Goal: Task Accomplishment & Management: Complete application form

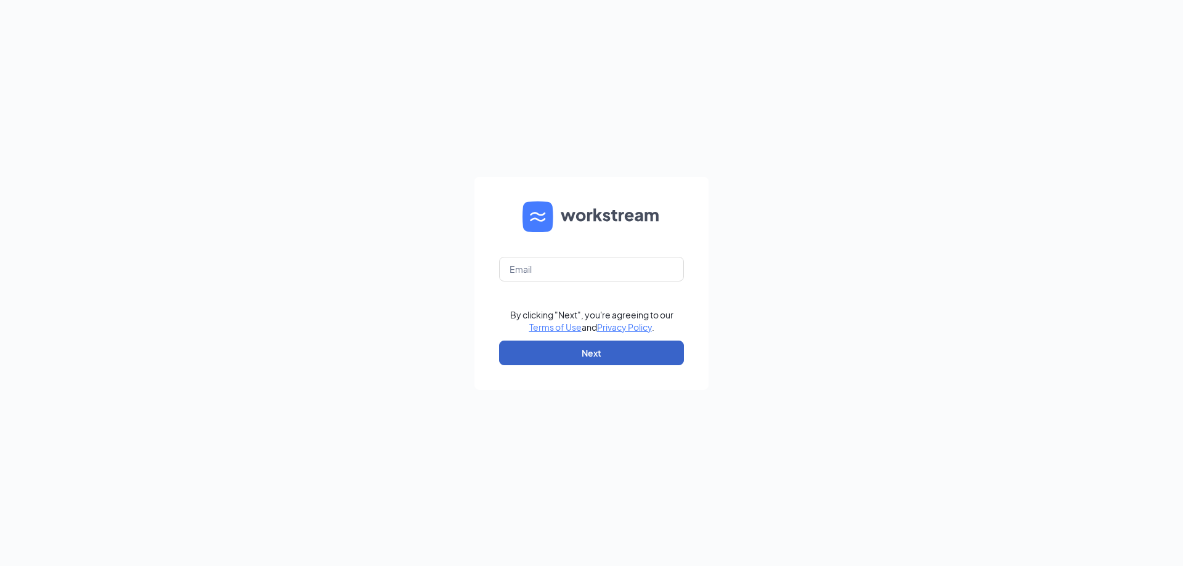
click at [568, 351] on button "Next" at bounding box center [591, 353] width 185 height 25
click at [527, 269] on input "text" at bounding box center [591, 269] width 185 height 25
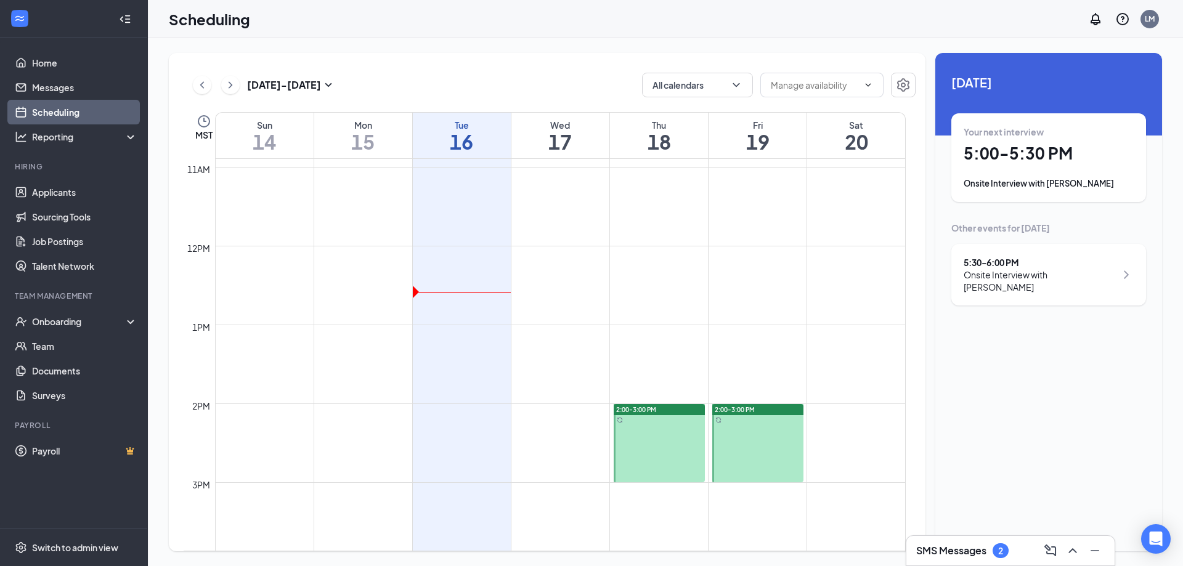
scroll to position [852, 0]
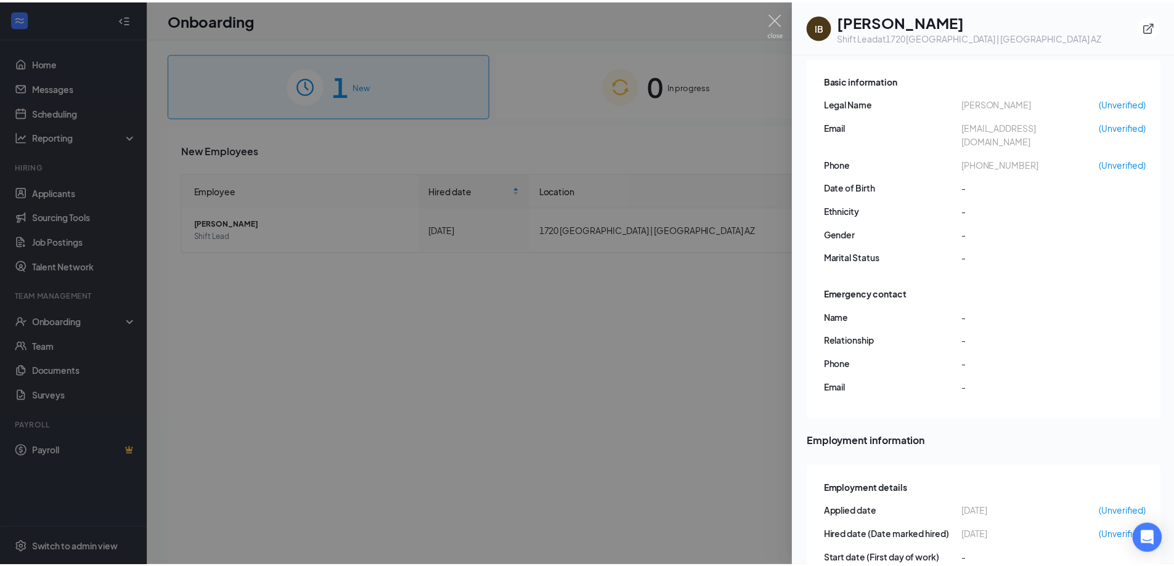
scroll to position [36, 0]
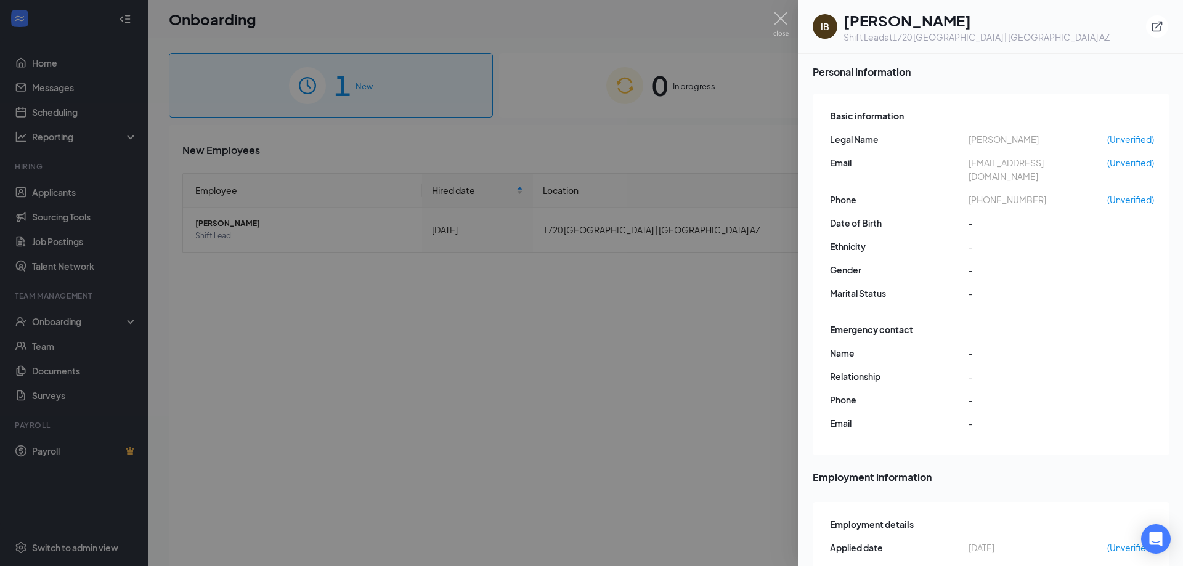
click at [337, 85] on div at bounding box center [591, 283] width 1183 height 566
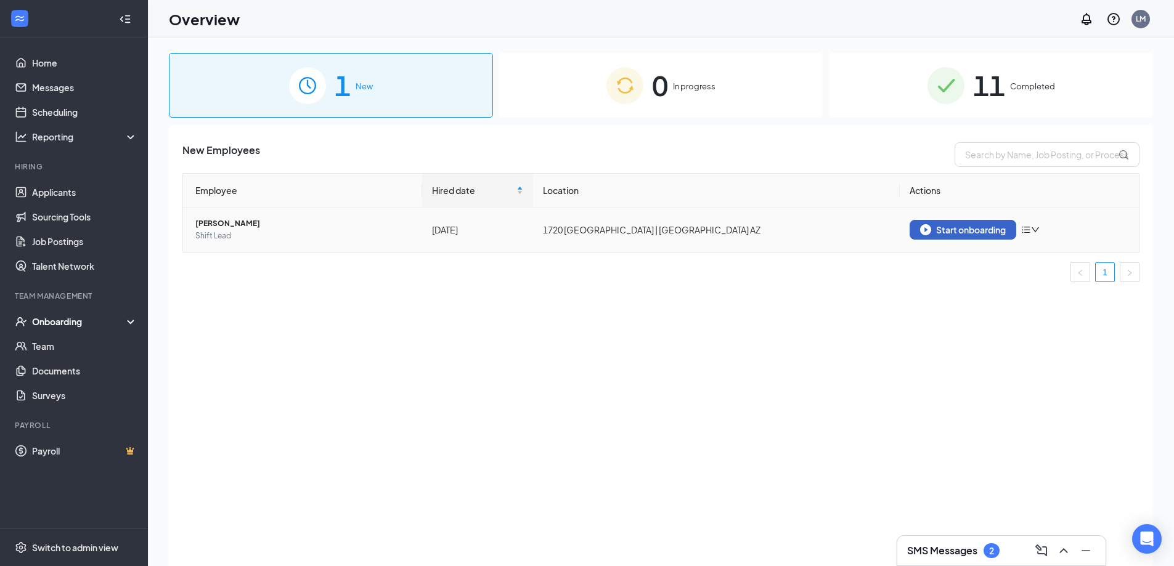
click at [969, 234] on div "Start onboarding" at bounding box center [963, 229] width 86 height 11
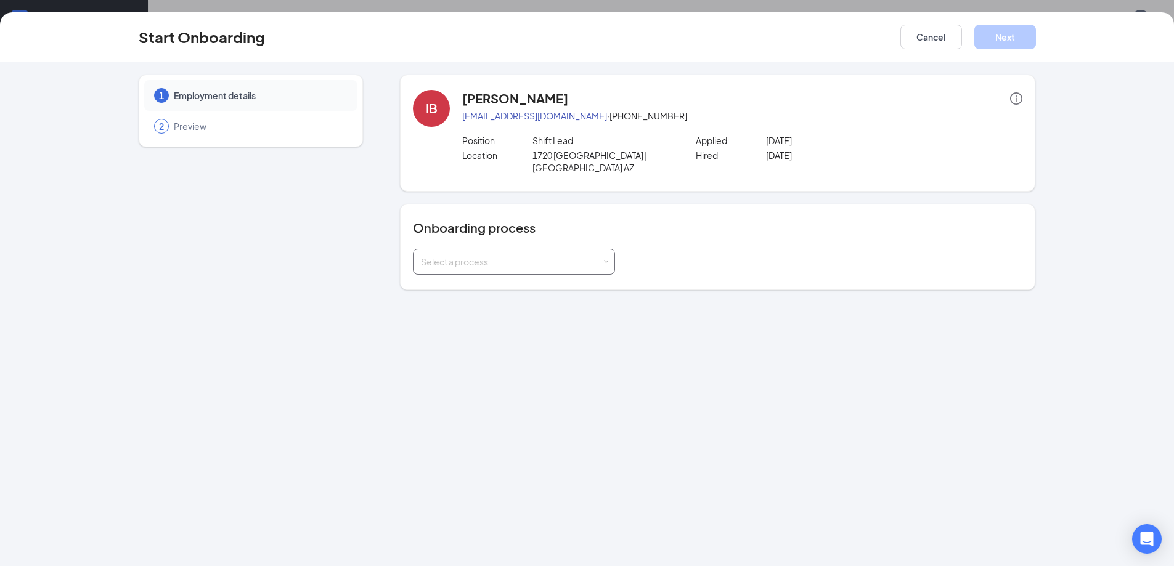
click at [499, 256] on div "Select a process" at bounding box center [511, 262] width 181 height 12
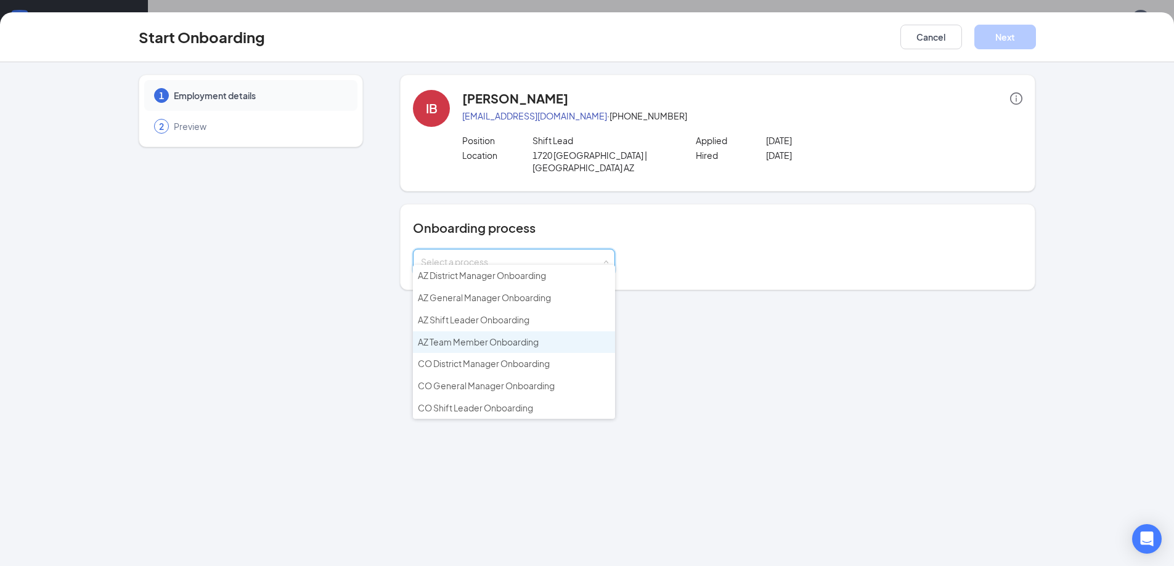
click at [511, 341] on span "AZ Team Member Onboarding" at bounding box center [478, 341] width 121 height 11
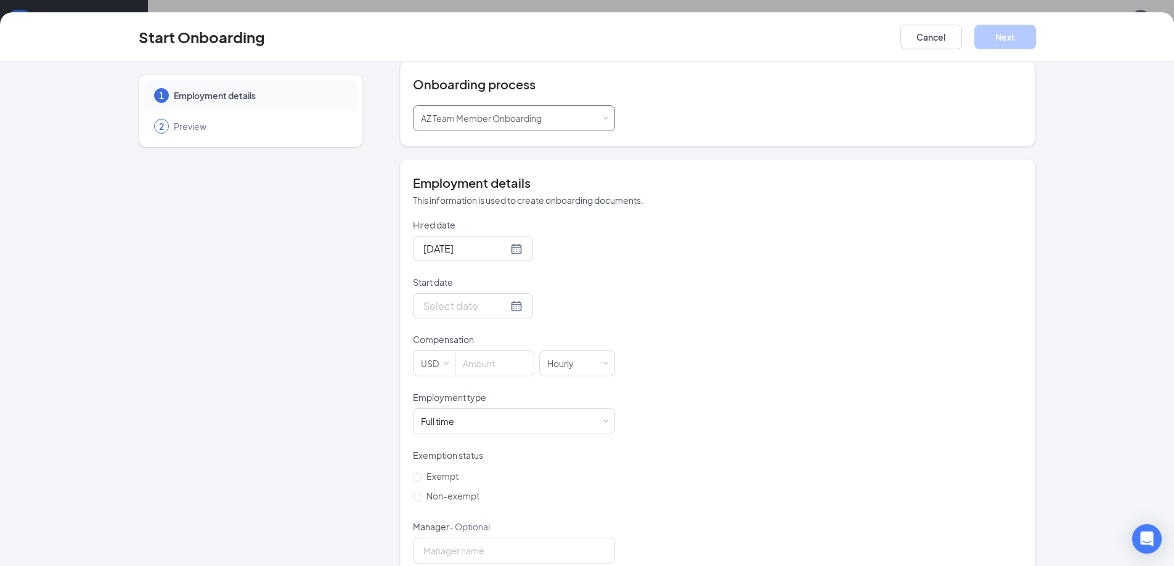
scroll to position [157, 0]
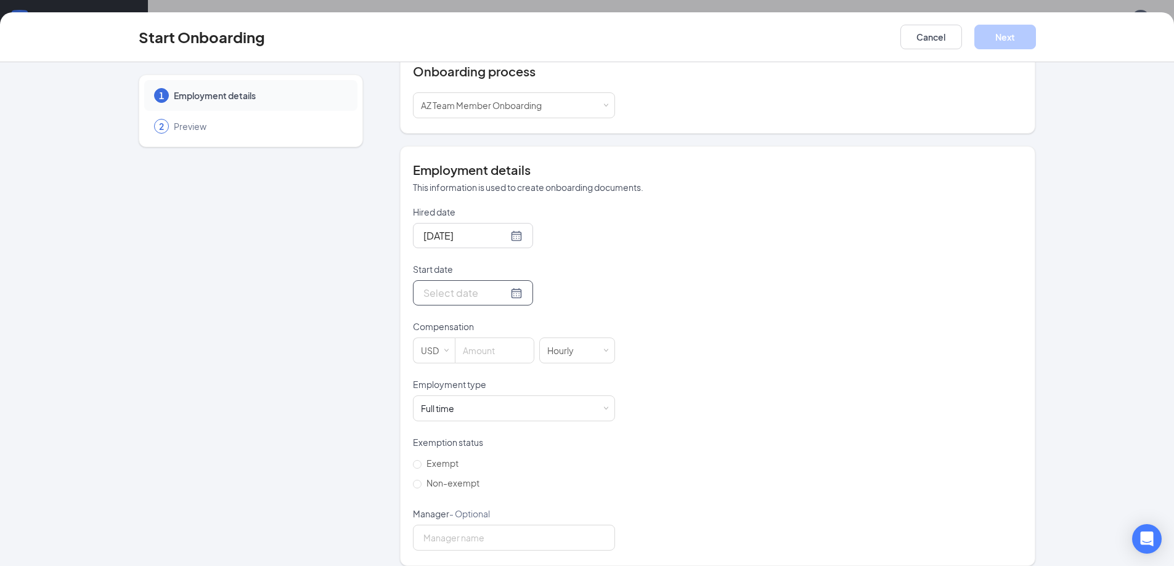
click at [502, 285] on div at bounding box center [472, 292] width 99 height 15
type input "Sep 15, 2025"
click at [449, 396] on div "15" at bounding box center [453, 403] width 15 height 15
click at [476, 399] on div "Full time Works 30+ hours per week and is reasonably expected to work" at bounding box center [514, 408] width 186 height 25
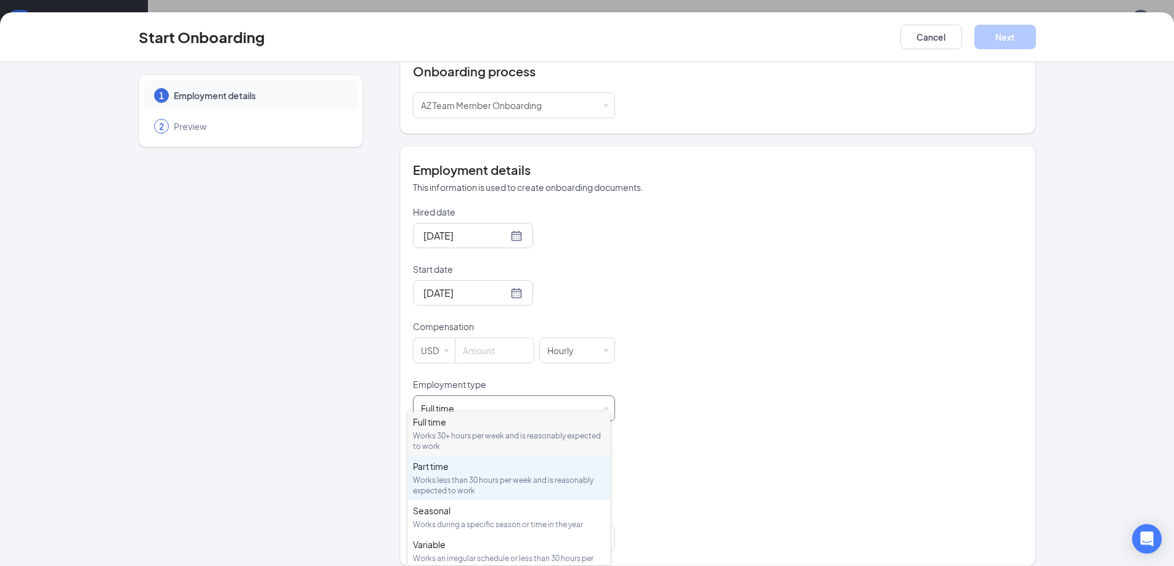
click at [458, 470] on div "Part time" at bounding box center [509, 466] width 192 height 12
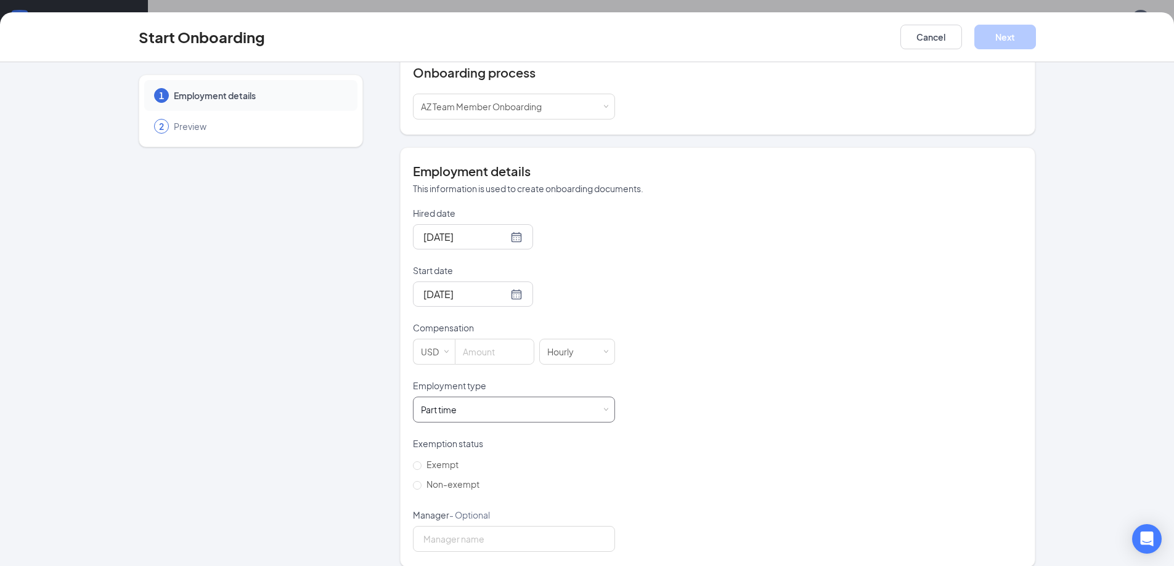
scroll to position [157, 0]
click at [487, 527] on input "Manager - Optional" at bounding box center [514, 538] width 202 height 26
type input "Mary Caravantes"
click at [187, 131] on span "Preview" at bounding box center [259, 126] width 171 height 12
click at [218, 98] on span "Employment details" at bounding box center [259, 95] width 171 height 12
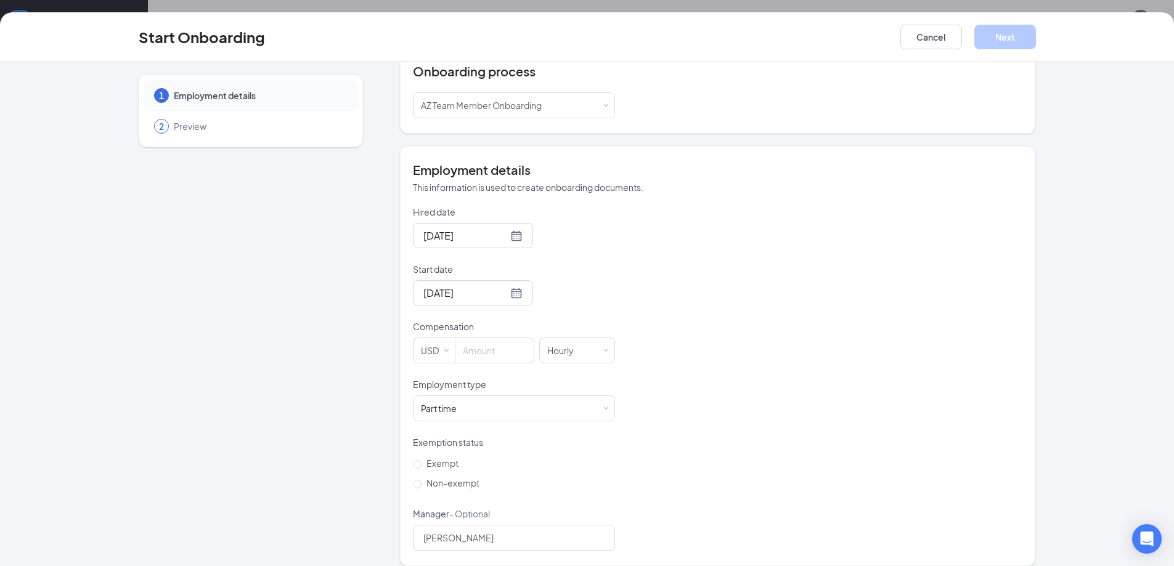
click at [272, 101] on span "Employment details" at bounding box center [259, 95] width 171 height 12
click at [587, 343] on div "Hourly" at bounding box center [577, 350] width 60 height 25
click at [502, 345] on input at bounding box center [494, 350] width 78 height 25
type input "13.85"
drag, startPoint x: 846, startPoint y: 382, endPoint x: 846, endPoint y: 375, distance: 6.8
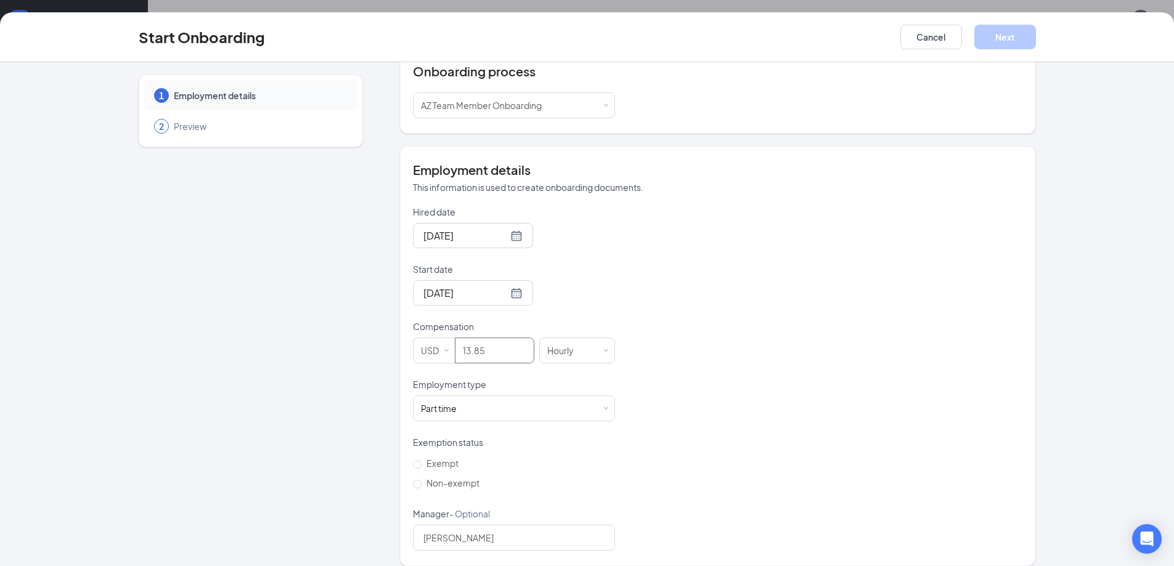
click at [846, 376] on div "Hired date Sep 10, 2025 Start date Sep 15, 2025 Sep 2025 Su Mo Tu We Th Fr Sa 3…" at bounding box center [717, 378] width 609 height 345
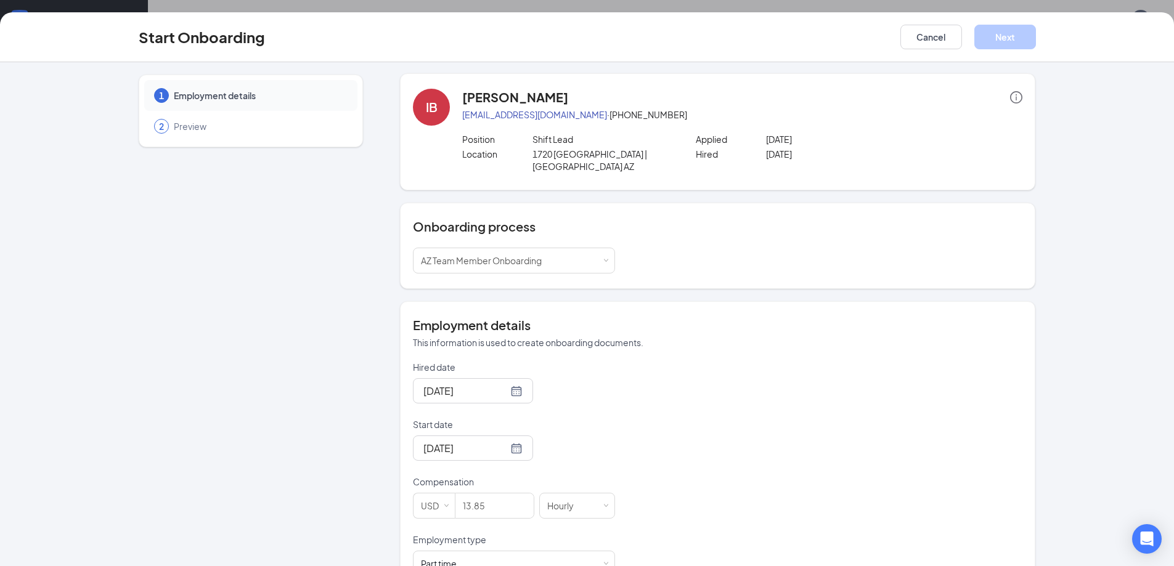
scroll to position [0, 0]
click at [584, 250] on div "Select a process AZ Team Member Onboarding" at bounding box center [514, 262] width 186 height 25
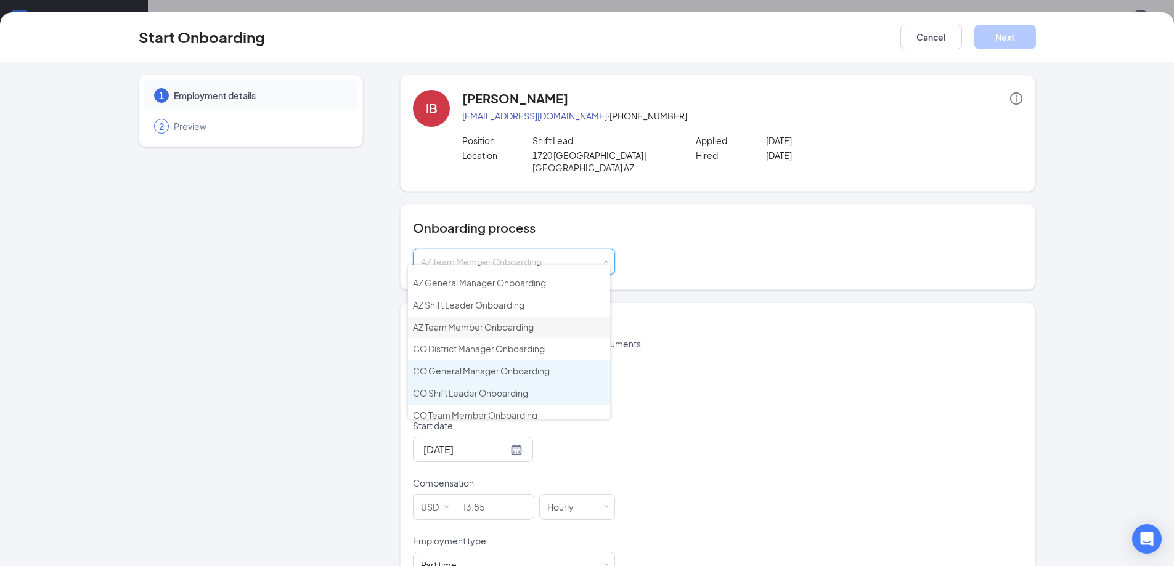
scroll to position [23, 0]
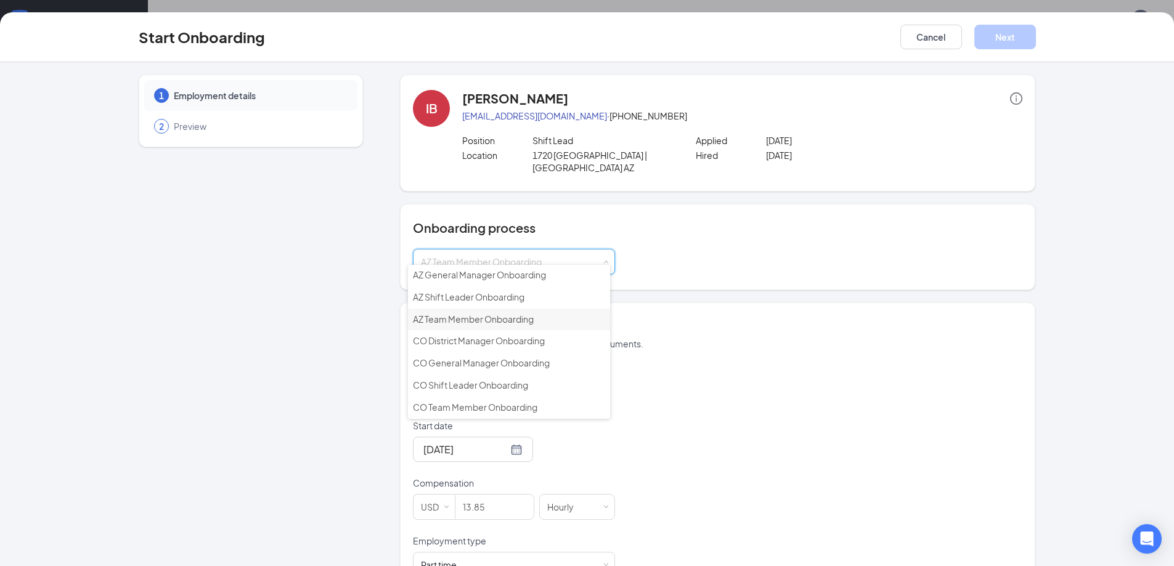
click at [496, 319] on span "AZ Team Member Onboarding" at bounding box center [473, 319] width 121 height 11
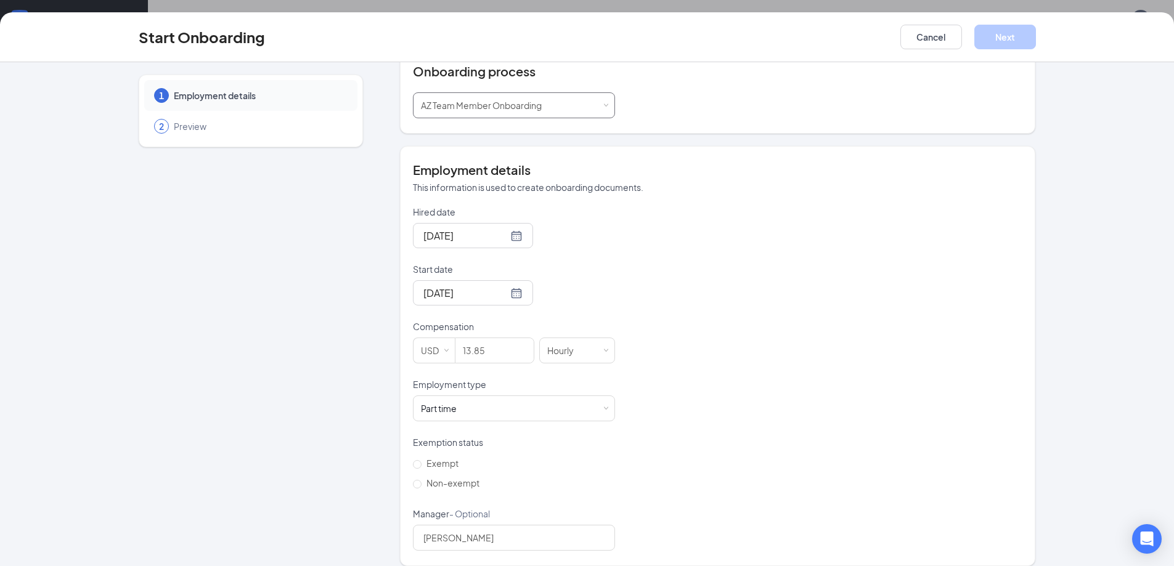
scroll to position [157, 0]
click at [159, 129] on span "2" at bounding box center [161, 126] width 5 height 12
click at [186, 94] on span "Employment details" at bounding box center [259, 95] width 171 height 12
click at [271, 96] on span "Employment details" at bounding box center [259, 95] width 171 height 12
click at [160, 97] on div "1" at bounding box center [161, 95] width 15 height 15
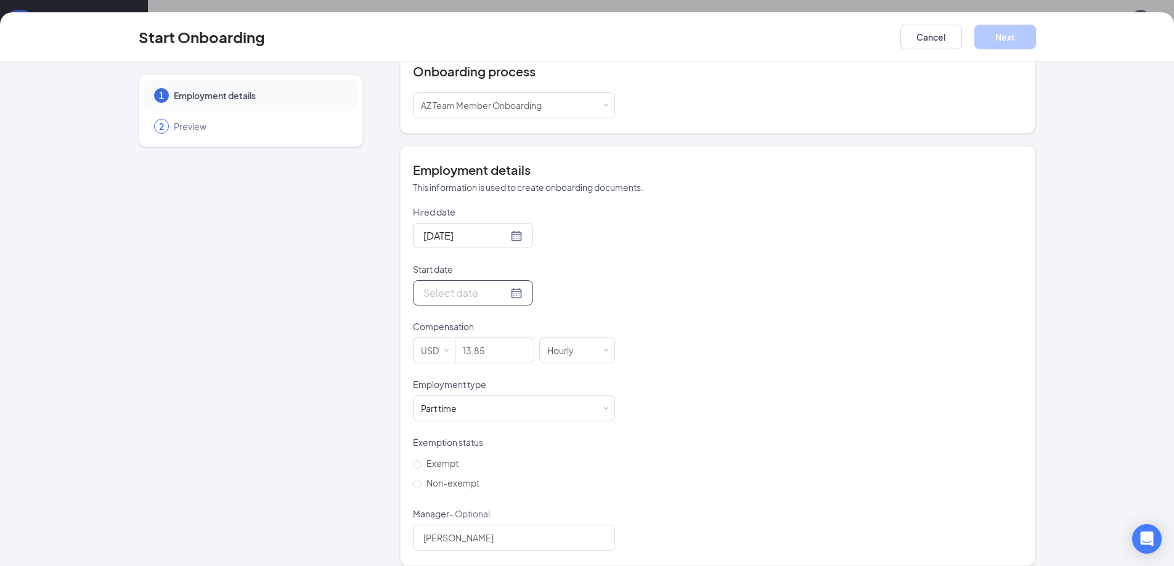
click at [498, 285] on div at bounding box center [472, 292] width 99 height 15
type input "[DATE]"
click at [471, 396] on div "16" at bounding box center [475, 403] width 15 height 15
drag, startPoint x: 1162, startPoint y: 268, endPoint x: 1170, endPoint y: 311, distance: 43.9
click at [1170, 311] on div "1 Employment details 2 Preview IB ISABELLA BARTON isabellabarton77@gmail.com · …" at bounding box center [587, 314] width 1174 height 504
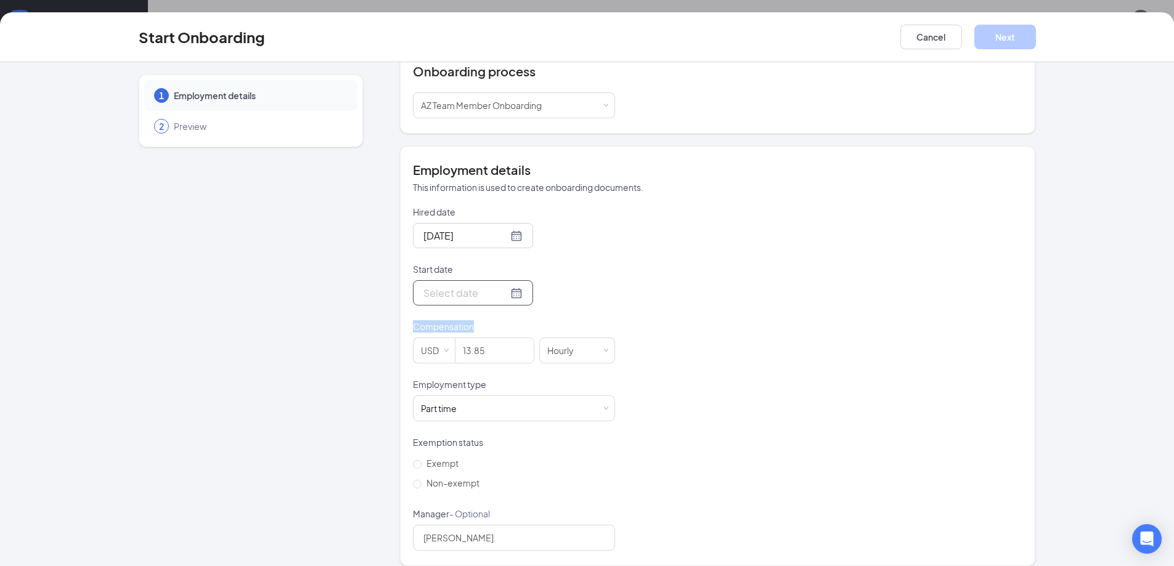
click at [502, 285] on div at bounding box center [472, 292] width 99 height 15
click at [457, 285] on input "Start date" at bounding box center [465, 292] width 84 height 15
type input "[DATE]"
click at [472, 396] on div "16" at bounding box center [475, 403] width 15 height 15
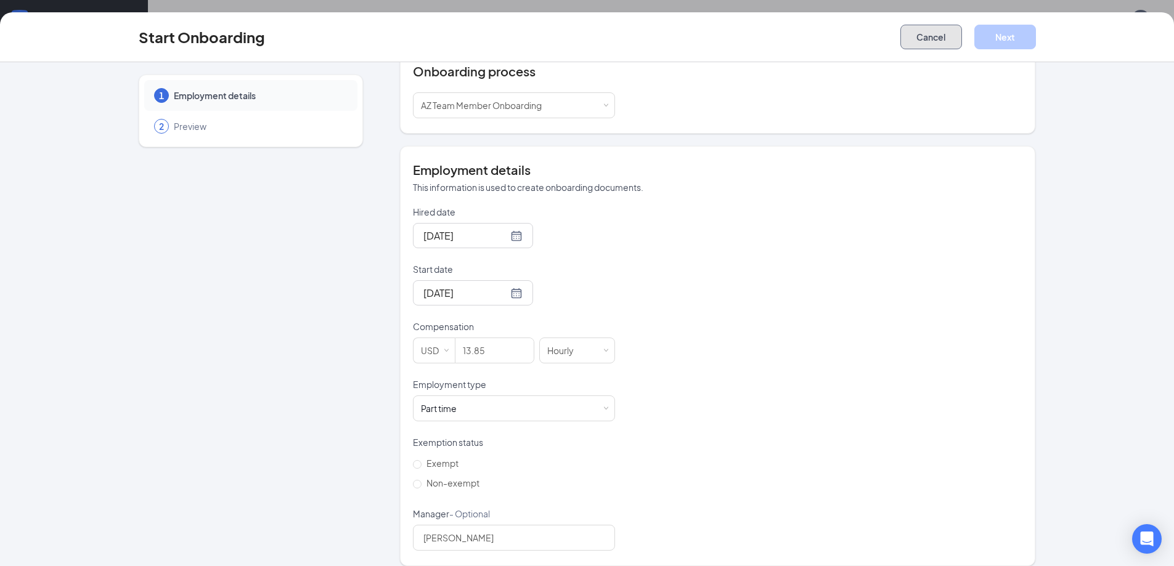
drag, startPoint x: 926, startPoint y: 35, endPoint x: 940, endPoint y: 46, distance: 18.0
click at [925, 36] on button "Cancel" at bounding box center [931, 37] width 62 height 25
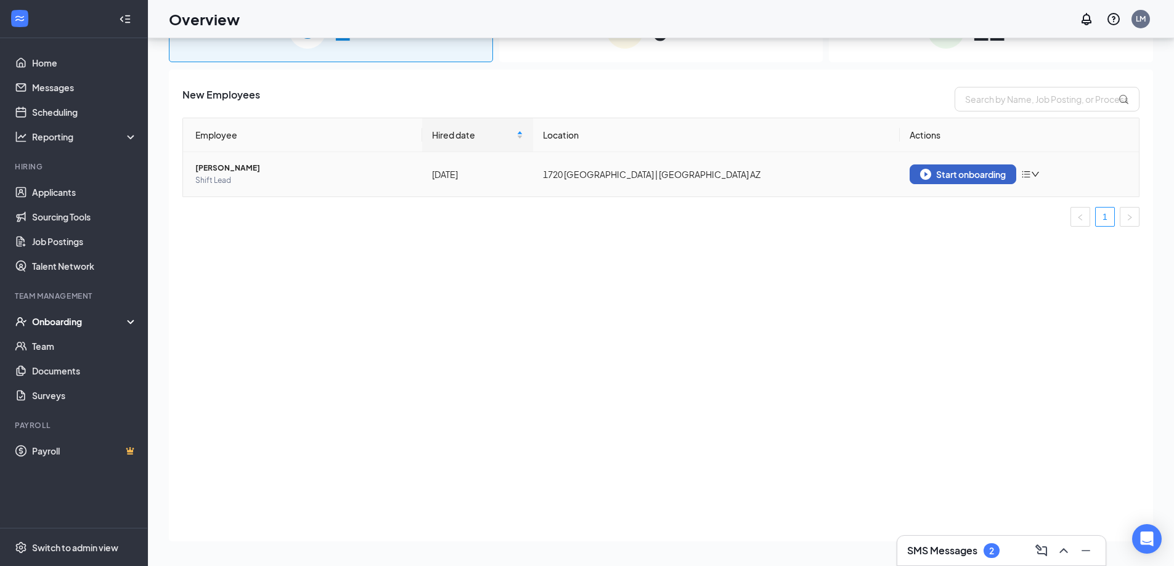
click at [971, 178] on div "Start onboarding" at bounding box center [963, 174] width 86 height 11
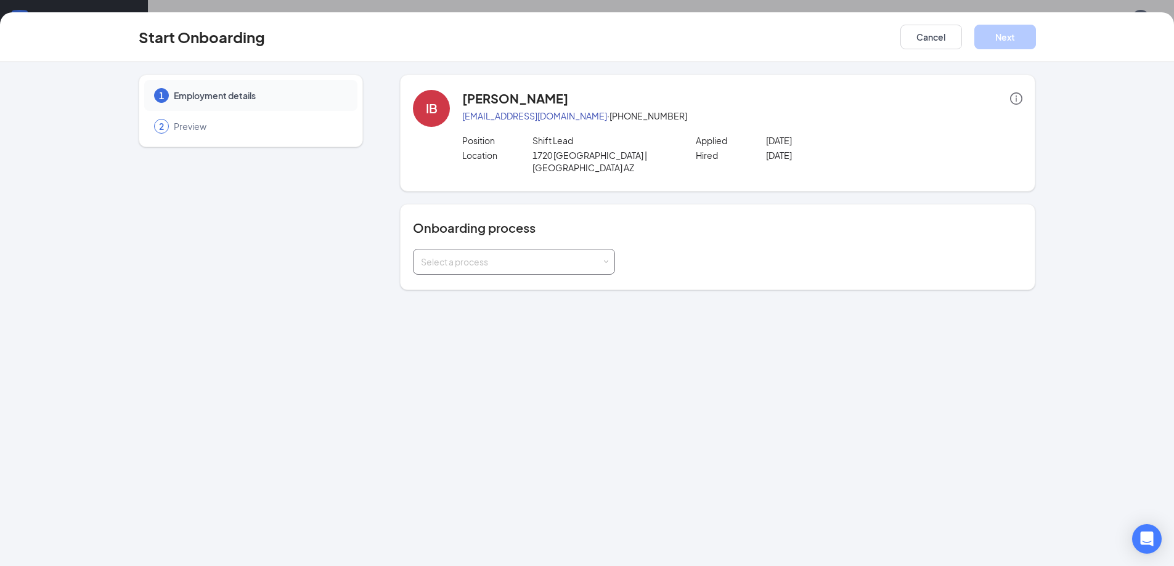
click at [598, 256] on div "Select a process" at bounding box center [511, 262] width 181 height 12
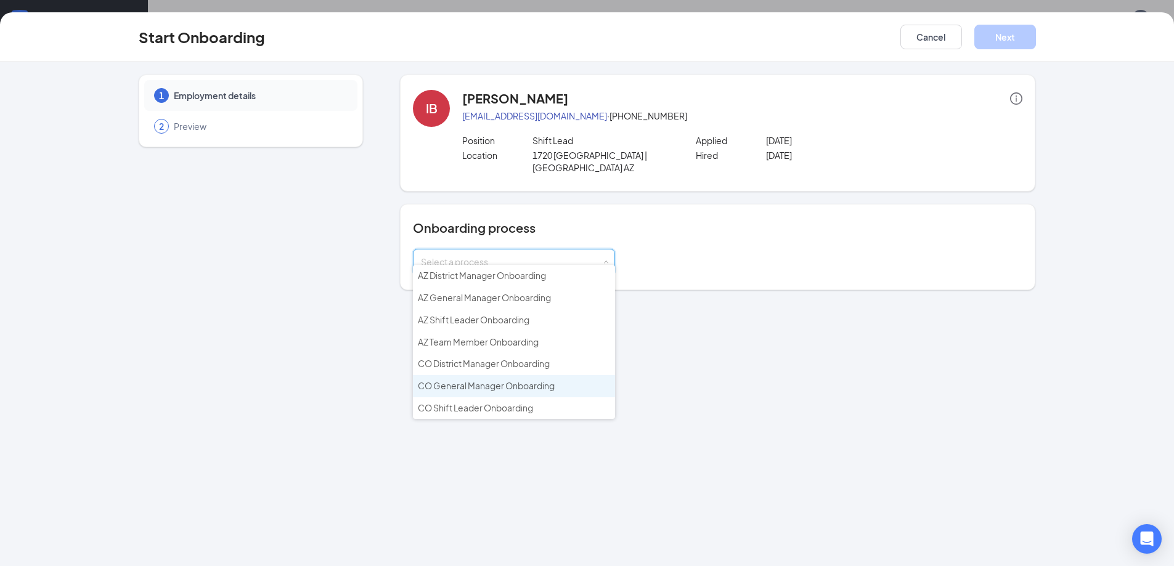
scroll to position [23, 0]
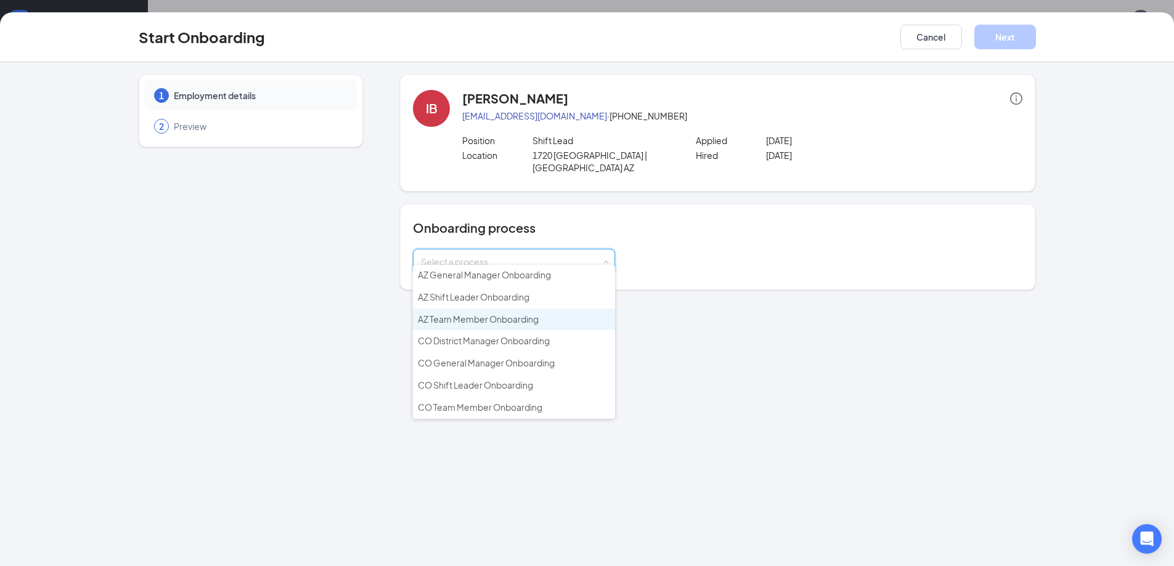
click at [507, 320] on span "AZ Team Member Onboarding" at bounding box center [478, 319] width 121 height 11
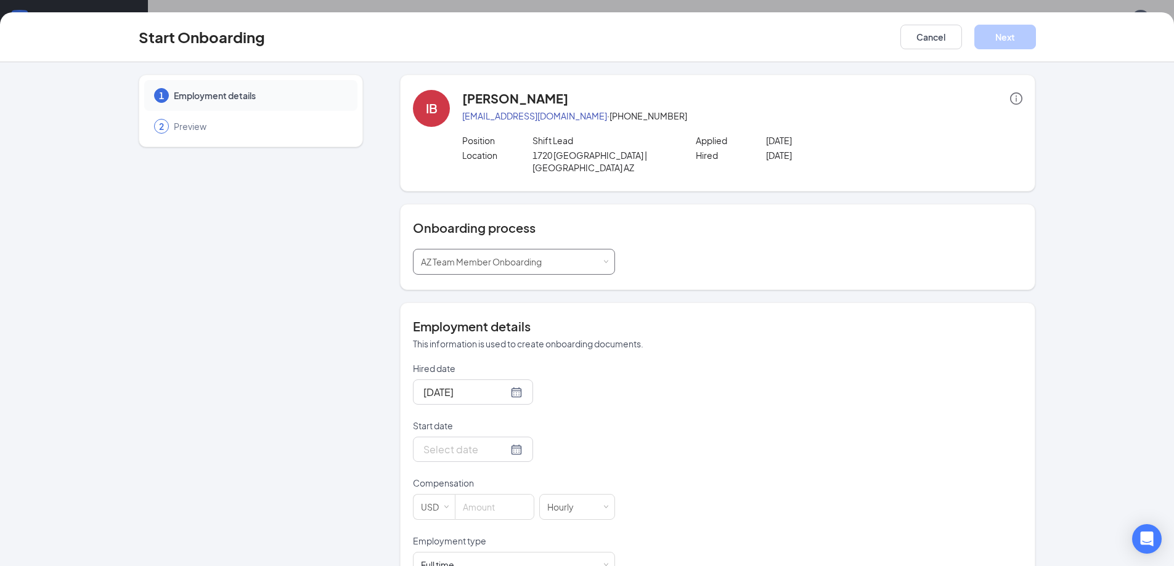
click at [603, 259] on span at bounding box center [606, 262] width 6 height 6
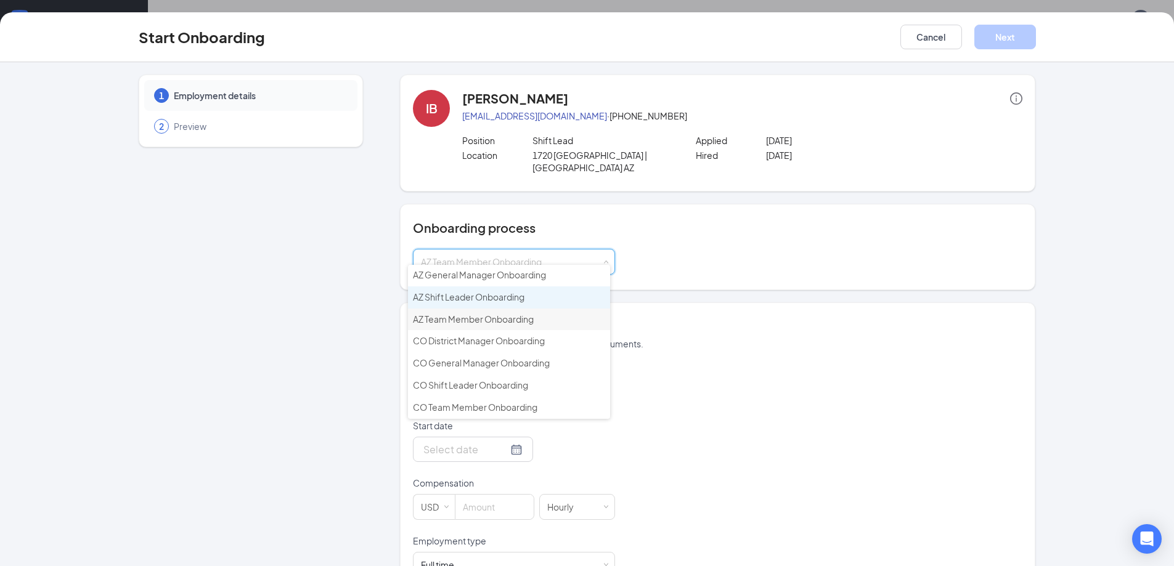
click at [486, 301] on span "AZ Shift Leader Onboarding" at bounding box center [469, 296] width 112 height 11
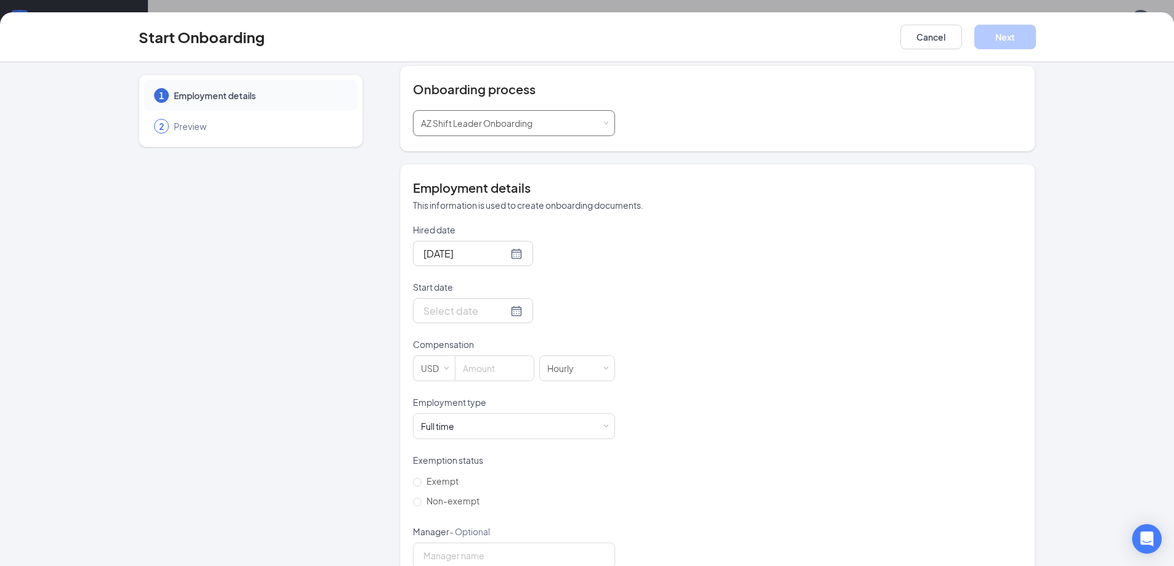
scroll to position [157, 0]
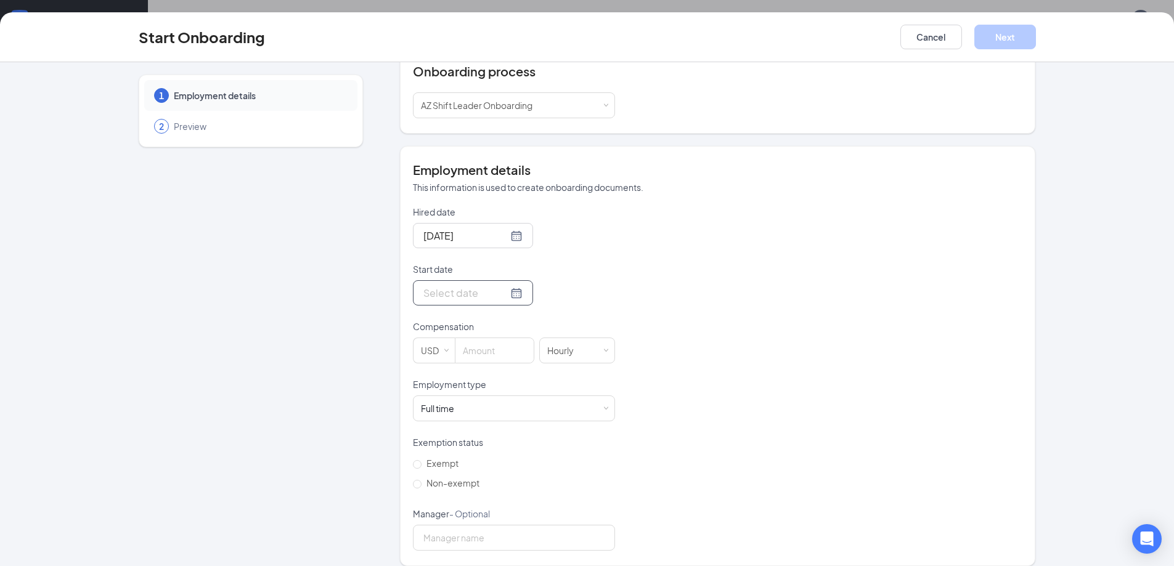
click at [497, 285] on div at bounding box center [472, 292] width 99 height 15
type input "[DATE]"
click at [474, 396] on div "16" at bounding box center [475, 403] width 15 height 15
click at [476, 338] on input at bounding box center [494, 350] width 78 height 25
type input "13.85"
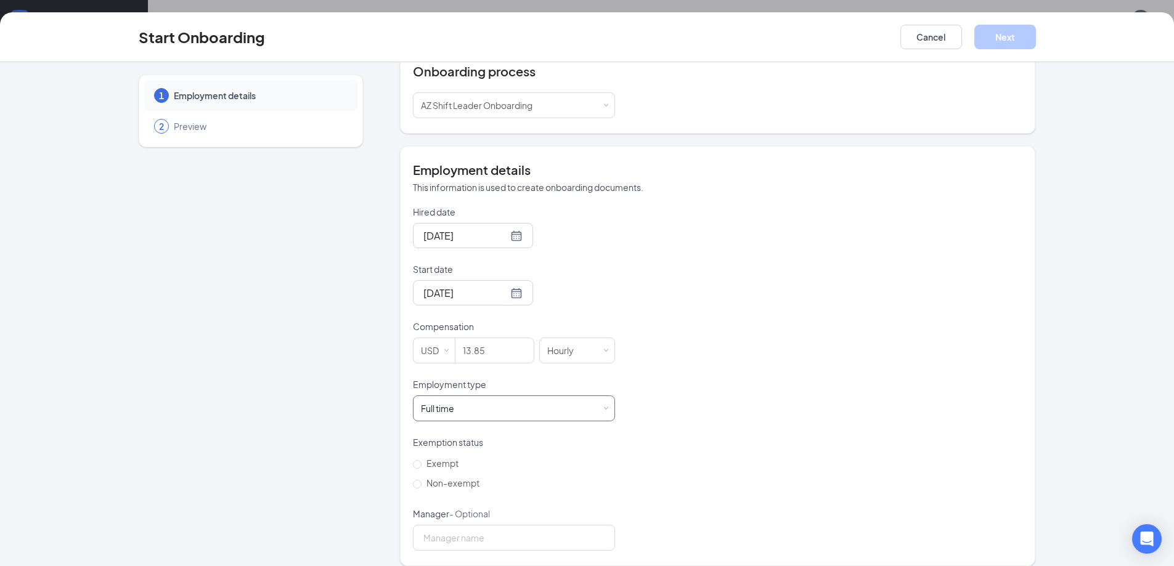
click at [492, 402] on div "Full time Works 30+ hours per week and is reasonably expected to work" at bounding box center [514, 408] width 186 height 25
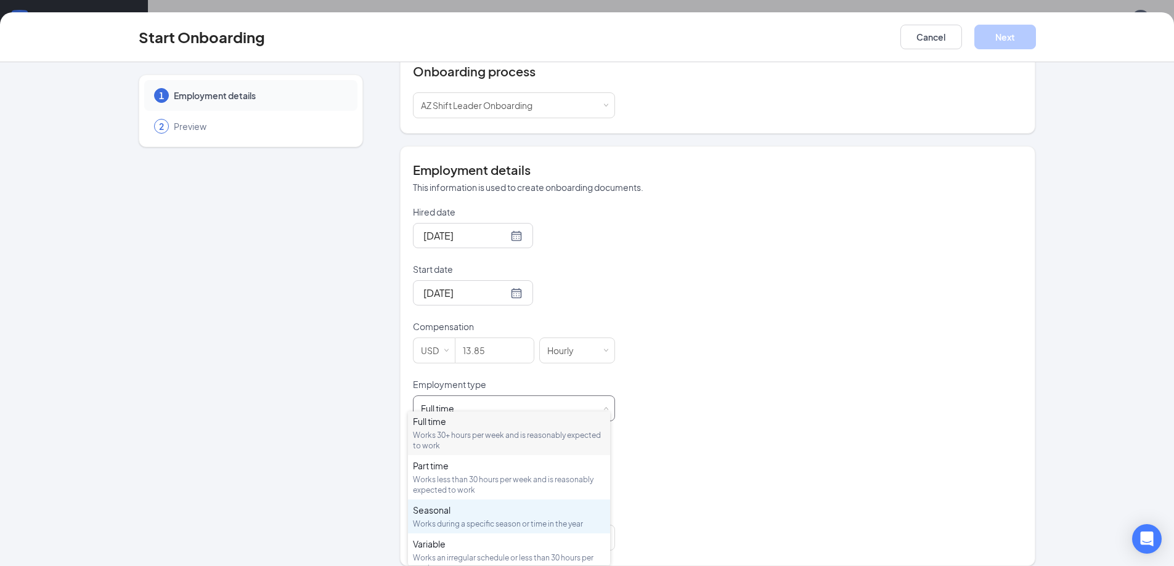
scroll to position [0, 0]
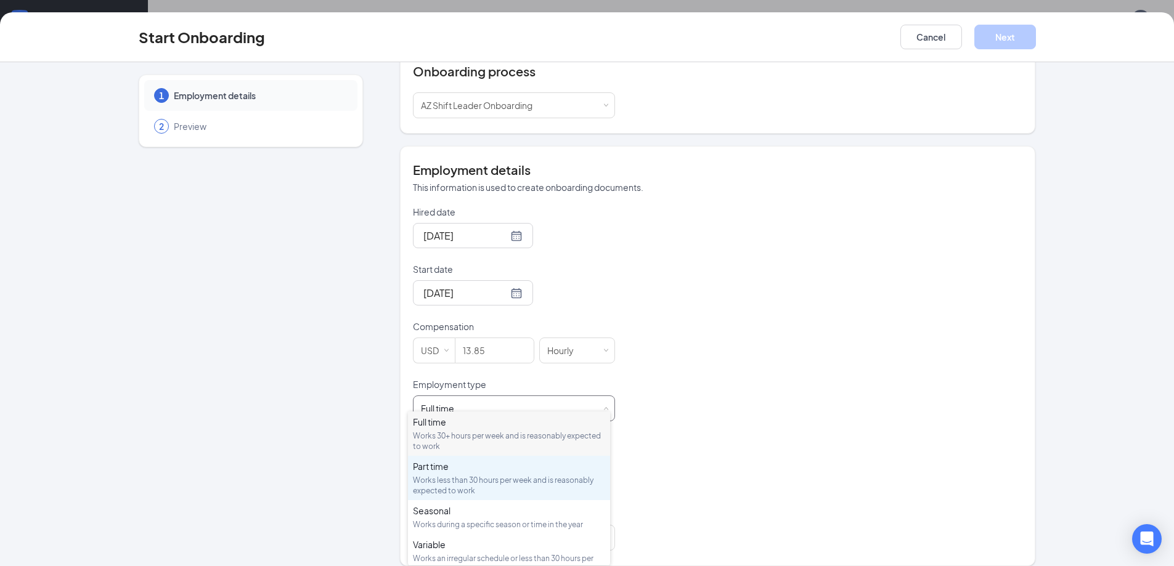
click at [435, 471] on div "Part time" at bounding box center [509, 466] width 192 height 12
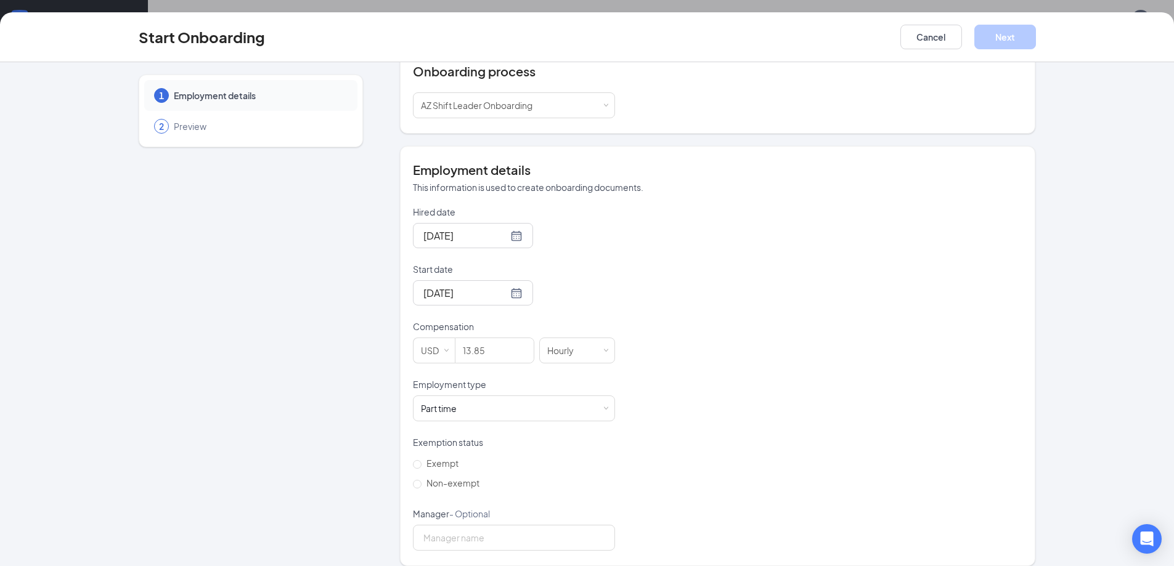
click at [189, 124] on span "Preview" at bounding box center [259, 126] width 171 height 12
click at [236, 94] on span "Employment details" at bounding box center [259, 95] width 171 height 12
click at [280, 99] on span "Employment details" at bounding box center [259, 95] width 171 height 12
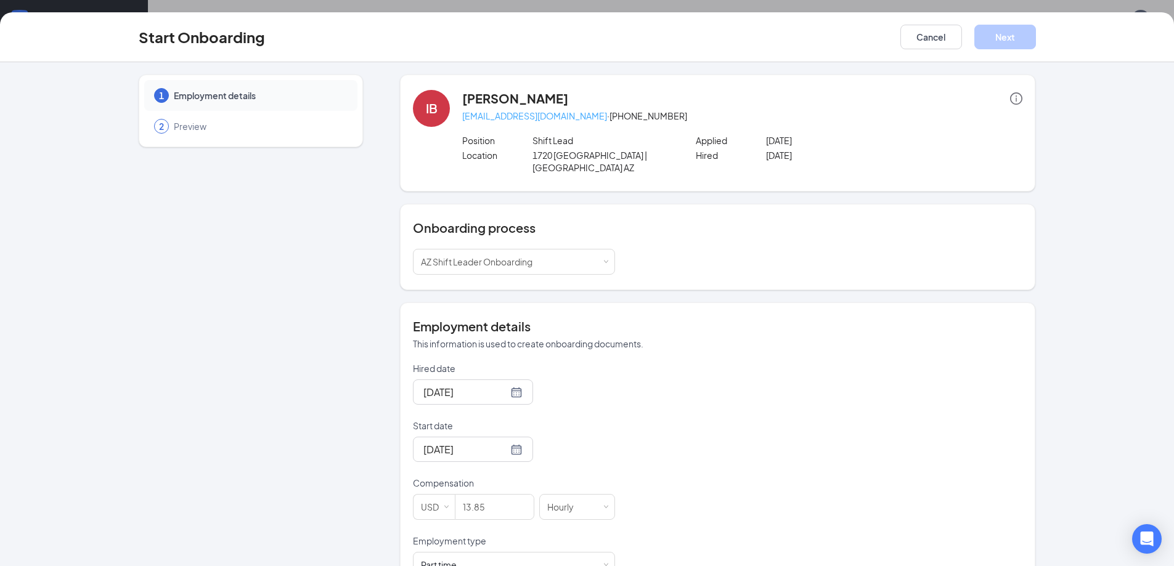
click at [526, 111] on link "[EMAIL_ADDRESS][DOMAIN_NAME]" at bounding box center [534, 115] width 145 height 11
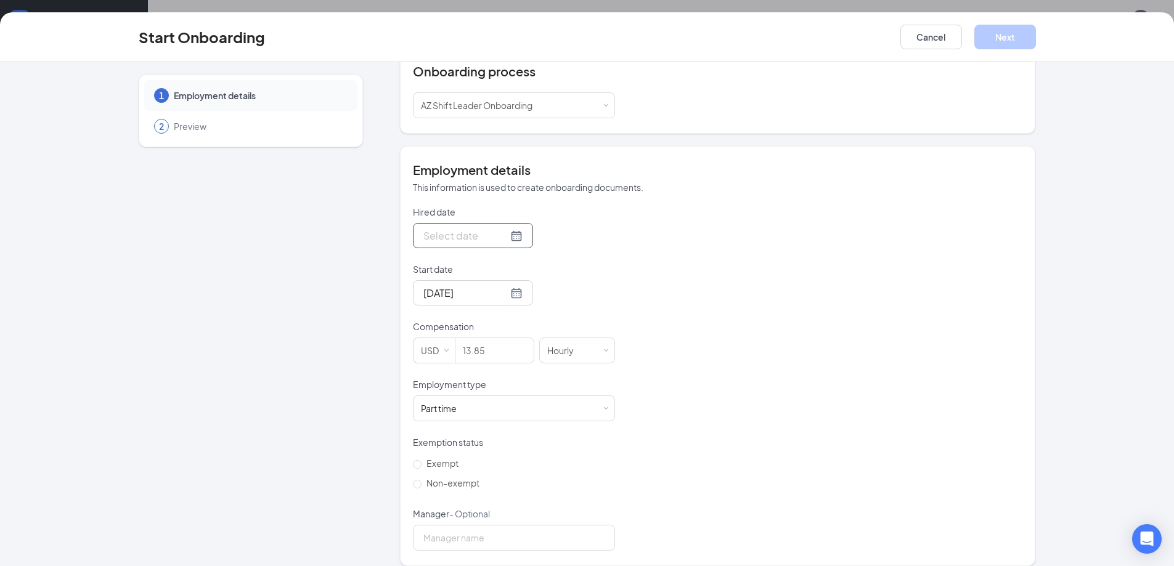
click at [503, 228] on div at bounding box center [472, 235] width 99 height 15
type input "[DATE]"
click at [474, 338] on div "16" at bounding box center [475, 345] width 15 height 15
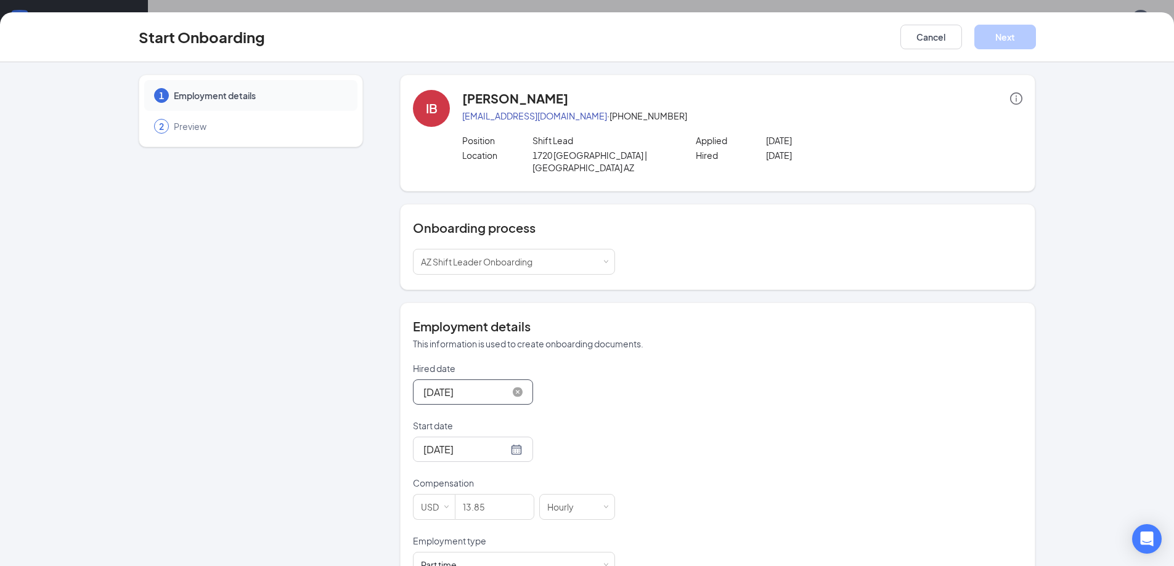
click at [218, 92] on span "Employment details" at bounding box center [259, 95] width 171 height 12
click at [282, 92] on span "Employment details" at bounding box center [259, 95] width 171 height 12
click at [174, 126] on span "Preview" at bounding box center [259, 126] width 171 height 12
click at [232, 129] on span "Preview" at bounding box center [259, 126] width 171 height 12
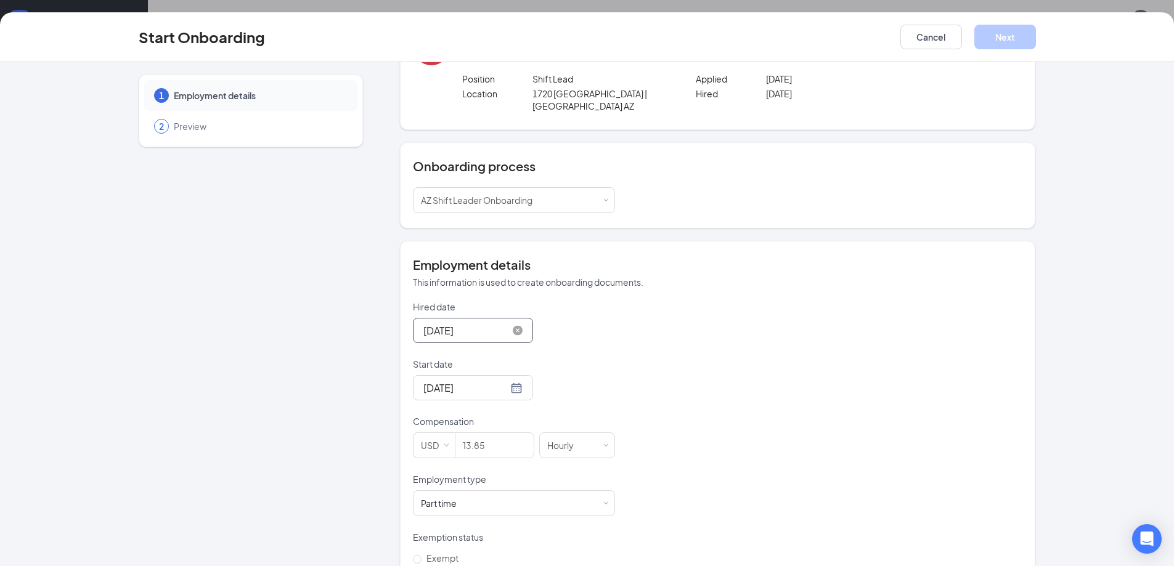
click at [838, 93] on p "[DATE]" at bounding box center [836, 94] width 140 height 12
click at [830, 93] on p "[DATE]" at bounding box center [836, 94] width 140 height 12
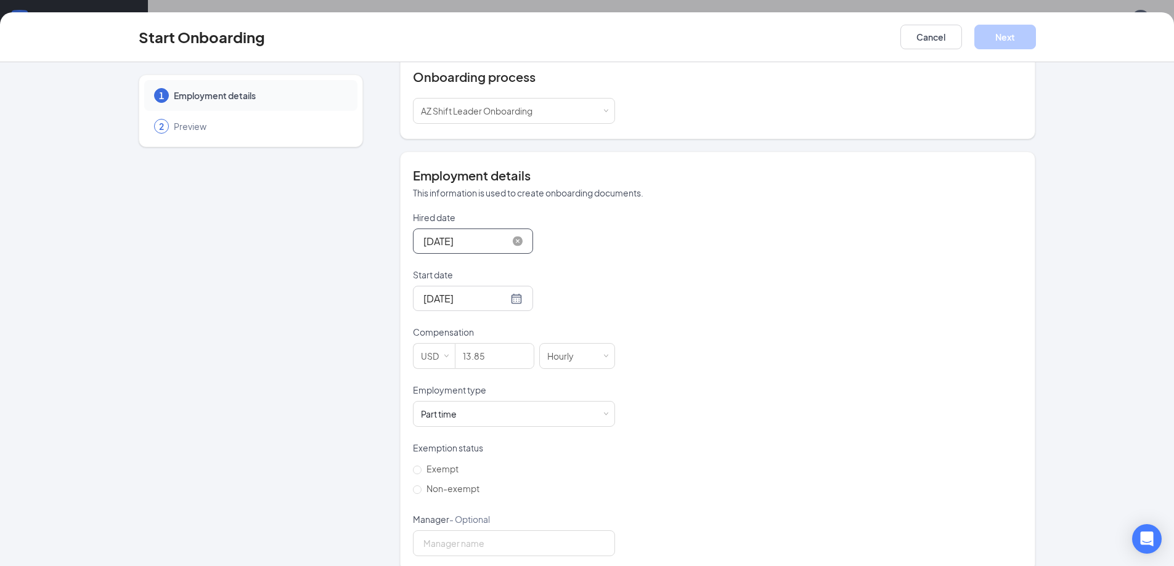
scroll to position [157, 0]
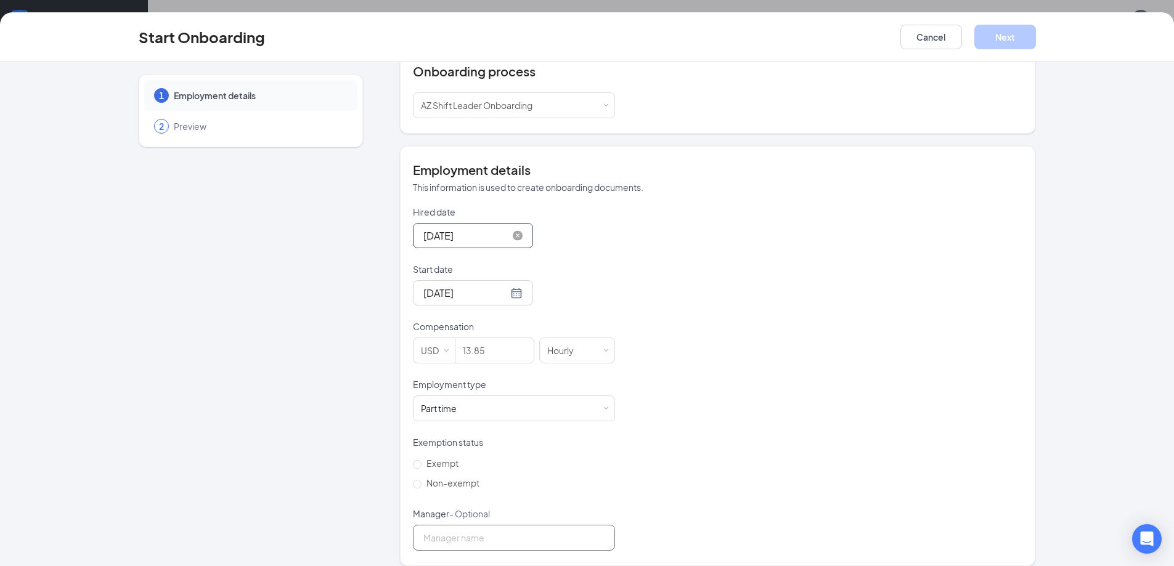
click at [438, 531] on input "Manager - Optional" at bounding box center [514, 538] width 202 height 26
type input "[PERSON_NAME]"
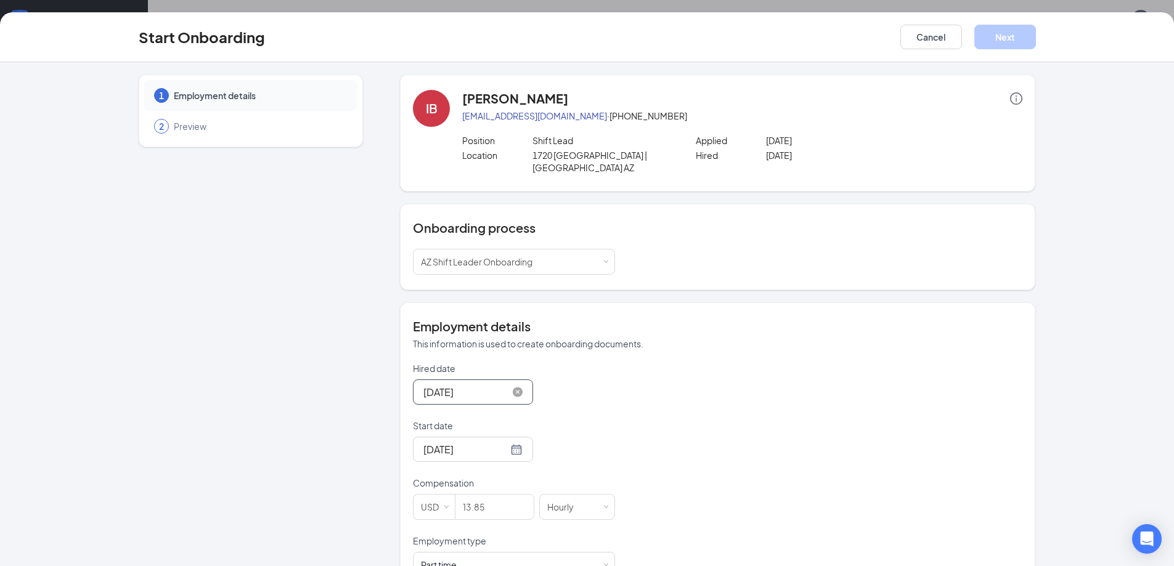
scroll to position [0, 0]
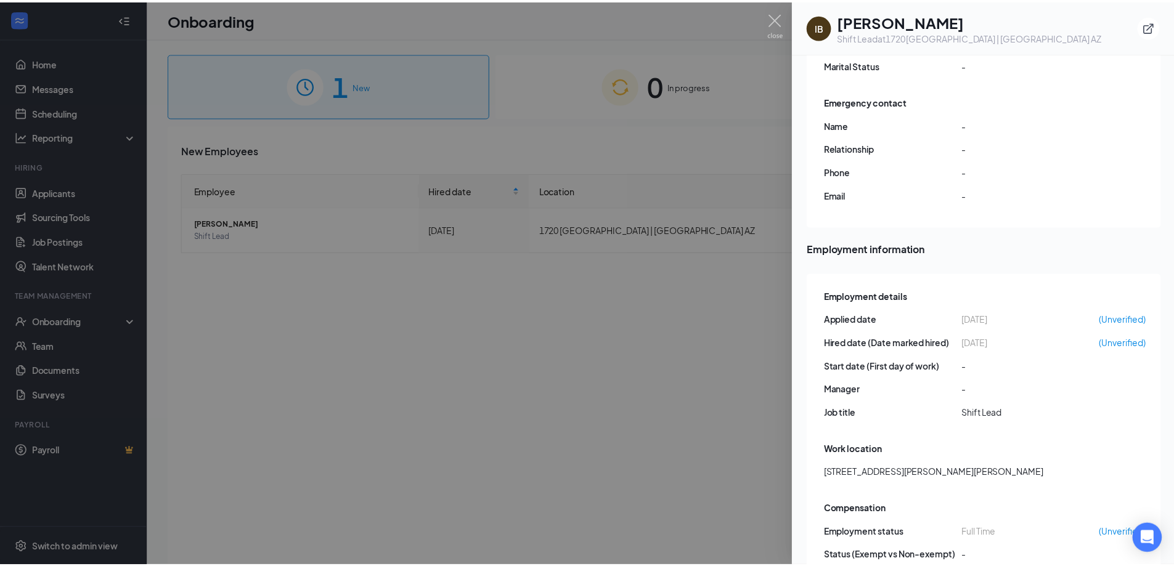
scroll to position [283, 0]
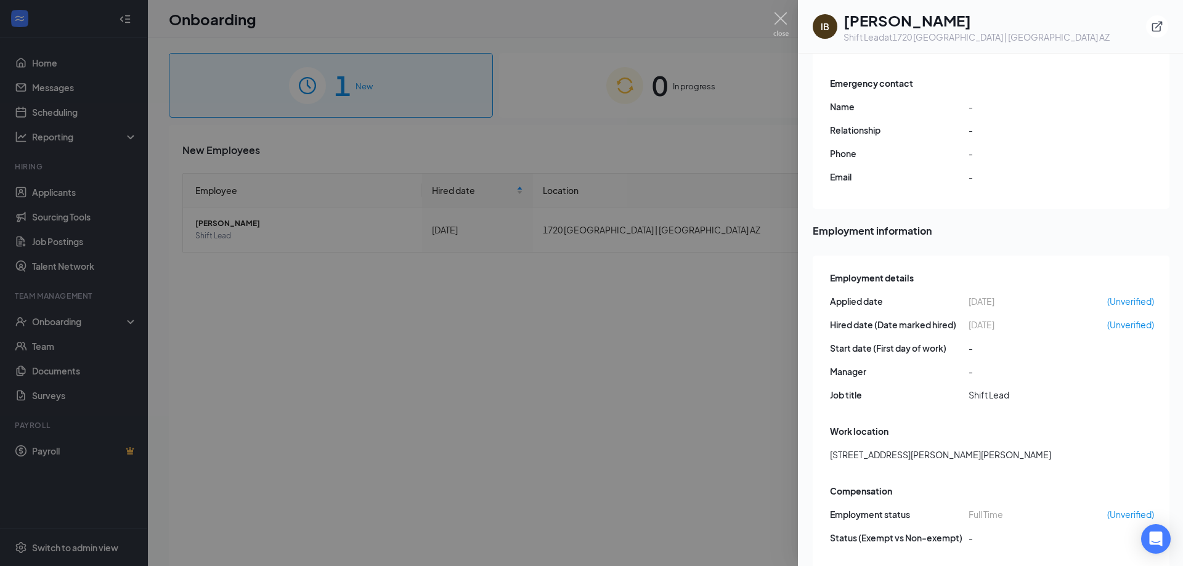
click at [432, 97] on div at bounding box center [591, 283] width 1183 height 566
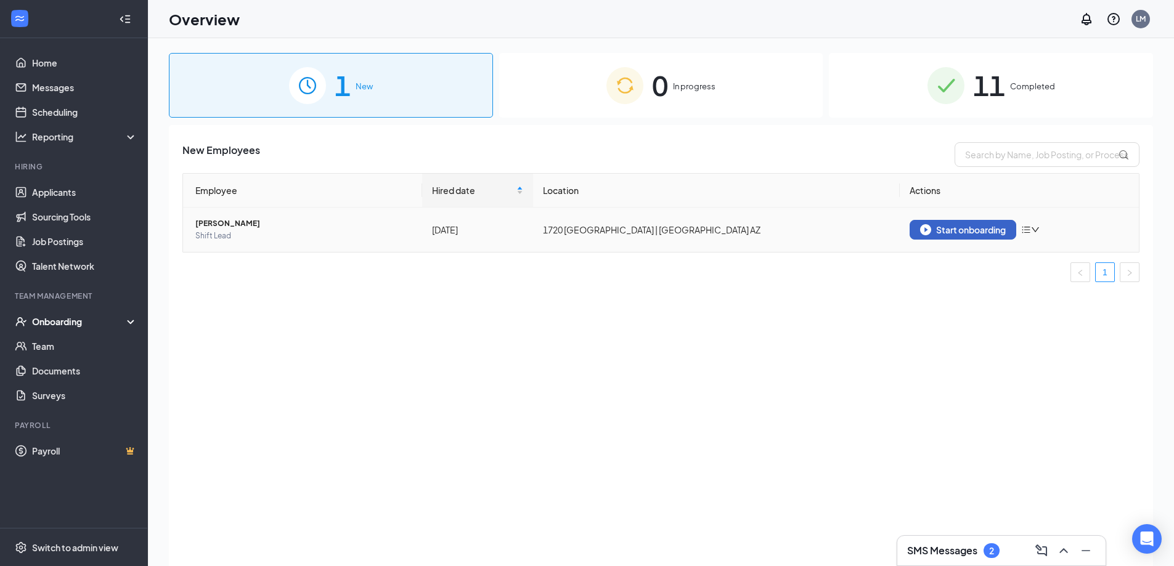
click at [964, 231] on div "Start onboarding" at bounding box center [963, 229] width 86 height 11
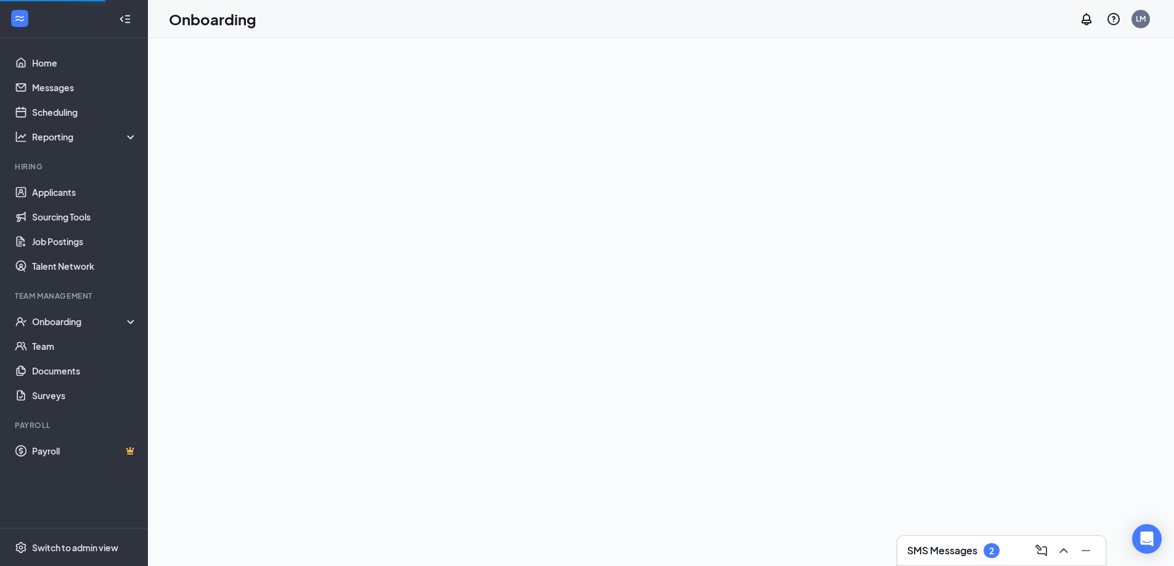
click at [977, 549] on body "Home Messages Scheduling Reporting Hiring Applicants Sourcing Tools Job Posting…" at bounding box center [587, 283] width 1174 height 566
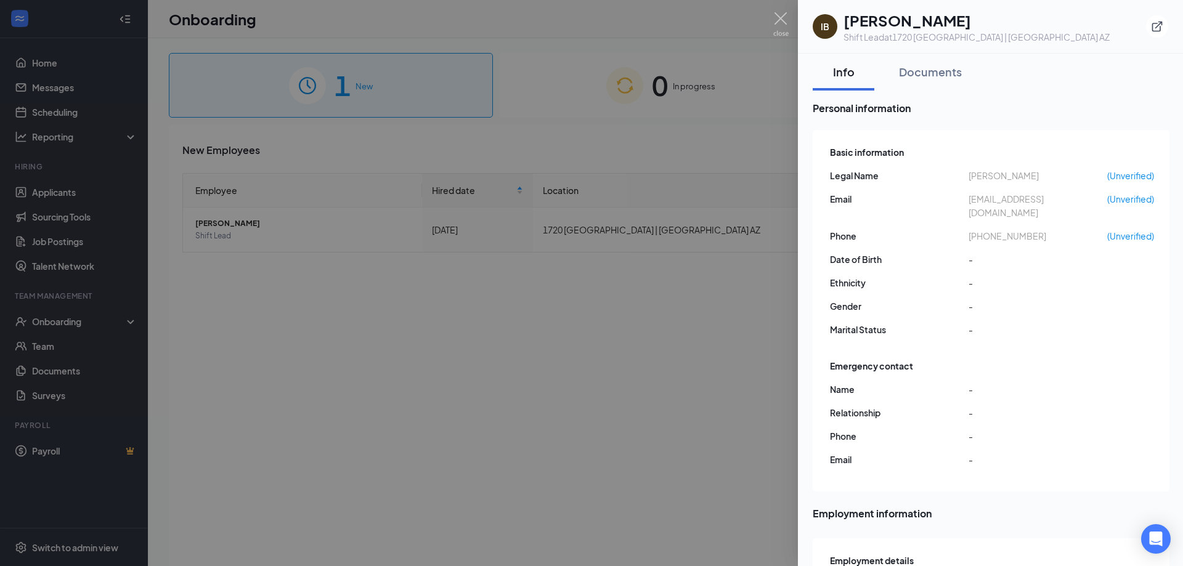
click at [396, 94] on div at bounding box center [591, 283] width 1183 height 566
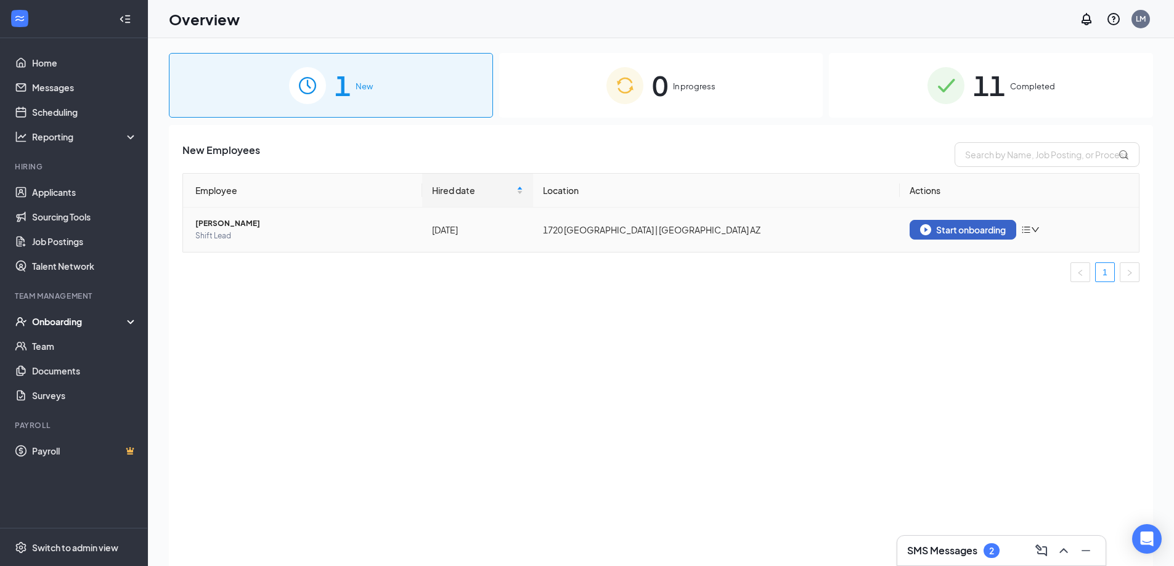
click at [926, 229] on img "button" at bounding box center [925, 229] width 11 height 11
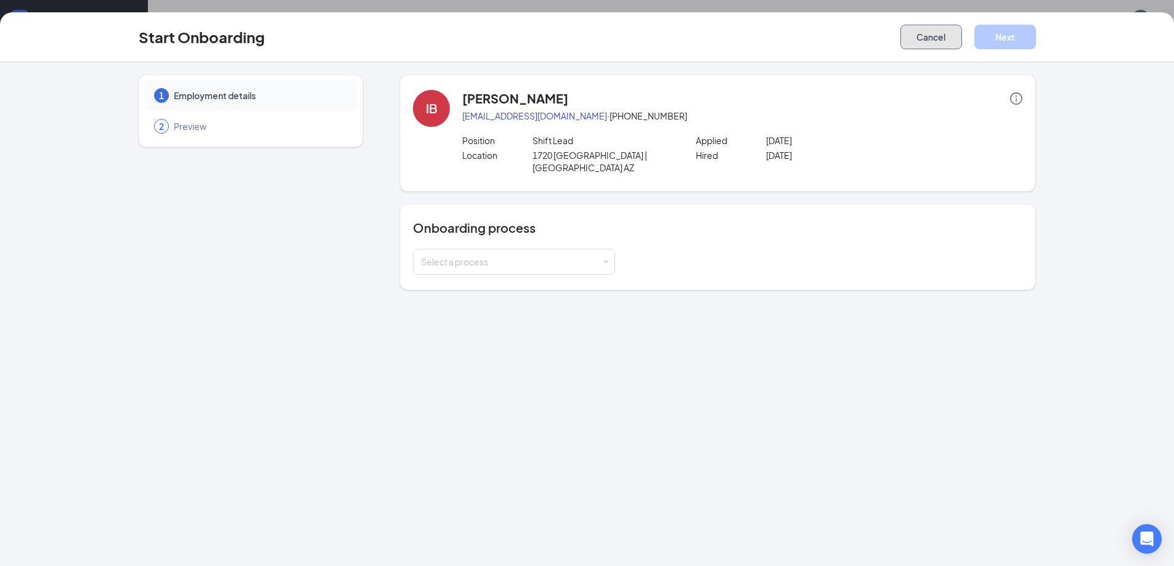
click at [909, 49] on button "Cancel" at bounding box center [931, 37] width 62 height 25
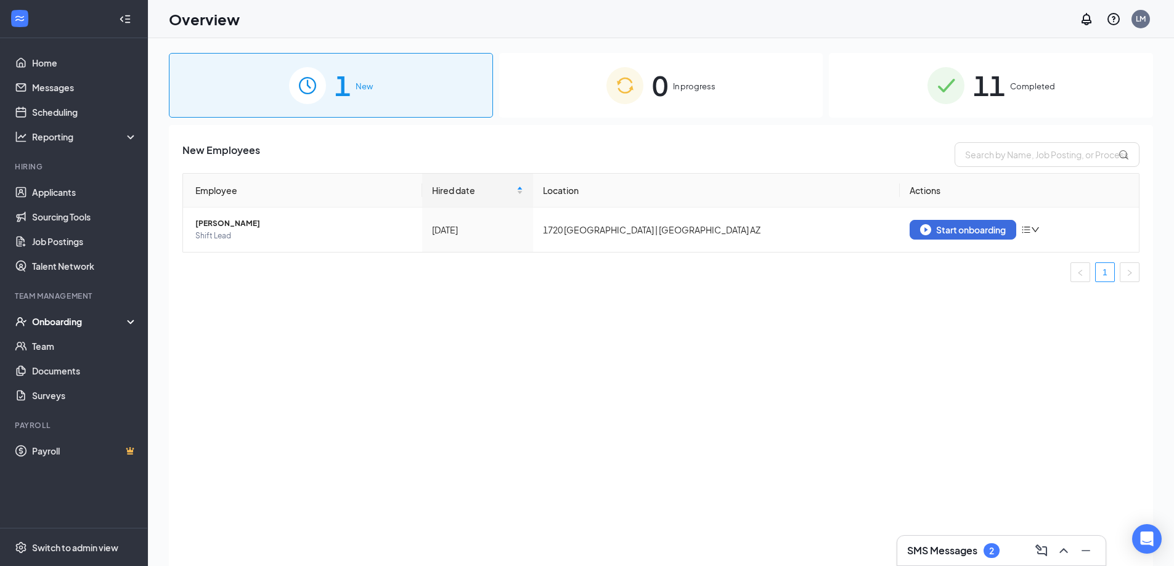
click at [990, 546] on div "2" at bounding box center [991, 551] width 5 height 10
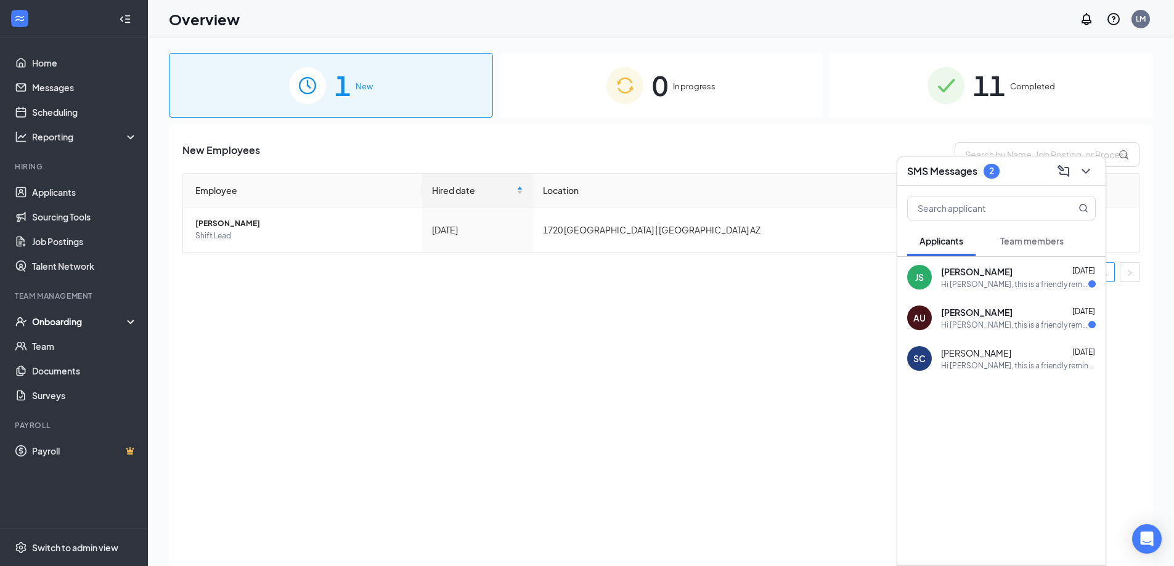
click at [1026, 282] on div "Hi Joseph Salazar, this is a friendly reminder. Your interview with Firehouse S…" at bounding box center [1014, 284] width 147 height 10
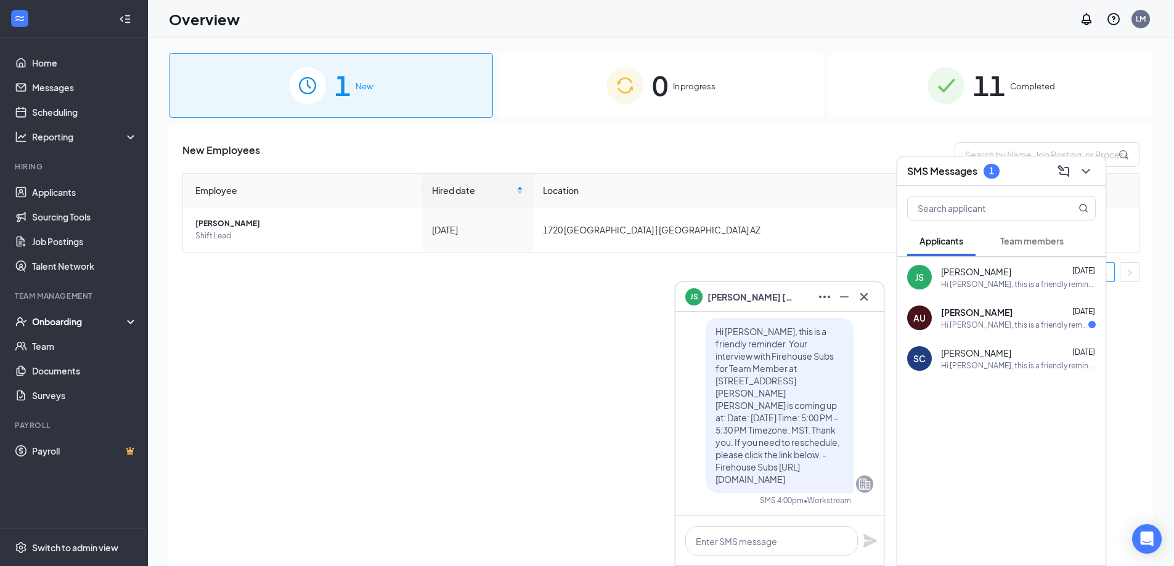
click at [1006, 324] on div "Hi Adam Ursiny, this is a friendly reminder. Your interview with Firehouse Subs…" at bounding box center [1014, 325] width 147 height 10
click at [988, 364] on div "Hi Sami Charif, this is a friendly reminder. Your interview with Firehouse Subs…" at bounding box center [1018, 365] width 155 height 10
click at [401, 288] on div "Employee Hired date Location Actions ISABELLA BARTON Shift Lead Sep 9 1720 Litc…" at bounding box center [660, 232] width 957 height 119
drag, startPoint x: 505, startPoint y: 370, endPoint x: 515, endPoint y: 373, distance: 10.3
click at [506, 373] on div "New Employees Employee Hired date Location Actions ISABELLA BARTON Shift Lead S…" at bounding box center [661, 361] width 984 height 472
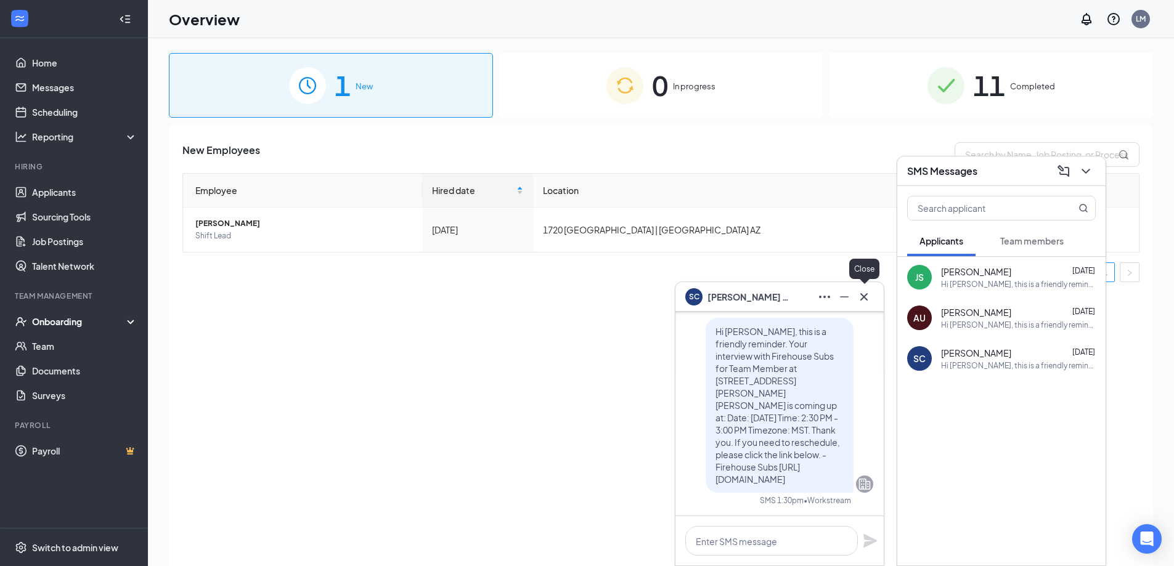
click at [860, 295] on icon "Cross" at bounding box center [864, 297] width 15 height 15
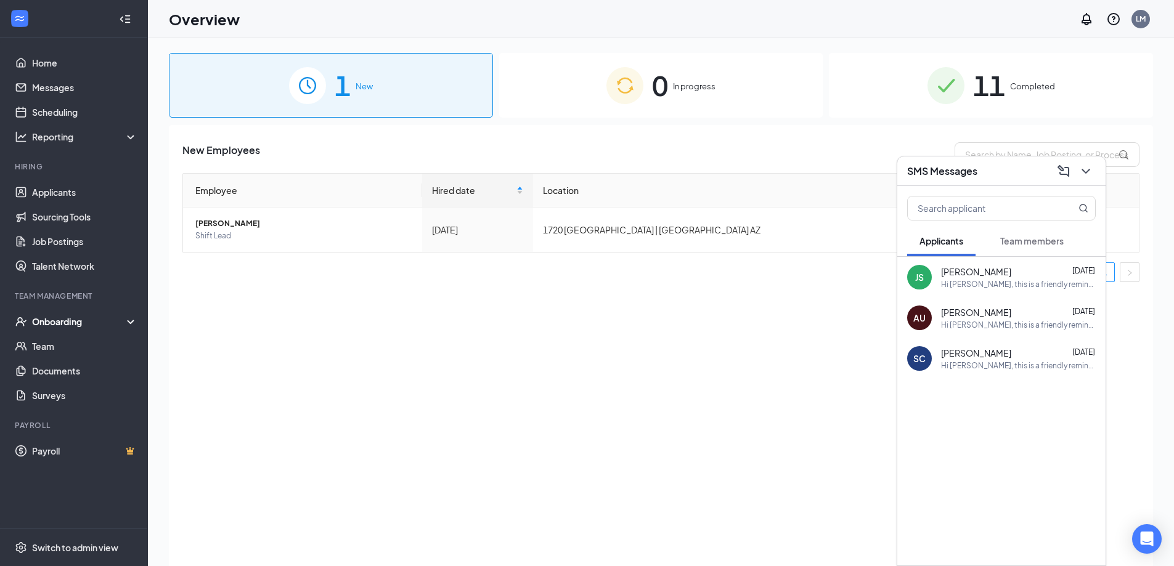
click at [858, 372] on div "New Employees Employee Hired date Location Actions ISABELLA BARTON Shift Lead S…" at bounding box center [661, 361] width 984 height 472
click at [1152, 221] on div "New Employees Employee Hired date Location Actions ISABELLA BARTON Shift Lead S…" at bounding box center [661, 361] width 984 height 472
click at [804, 102] on div "0 In progress" at bounding box center [661, 85] width 324 height 65
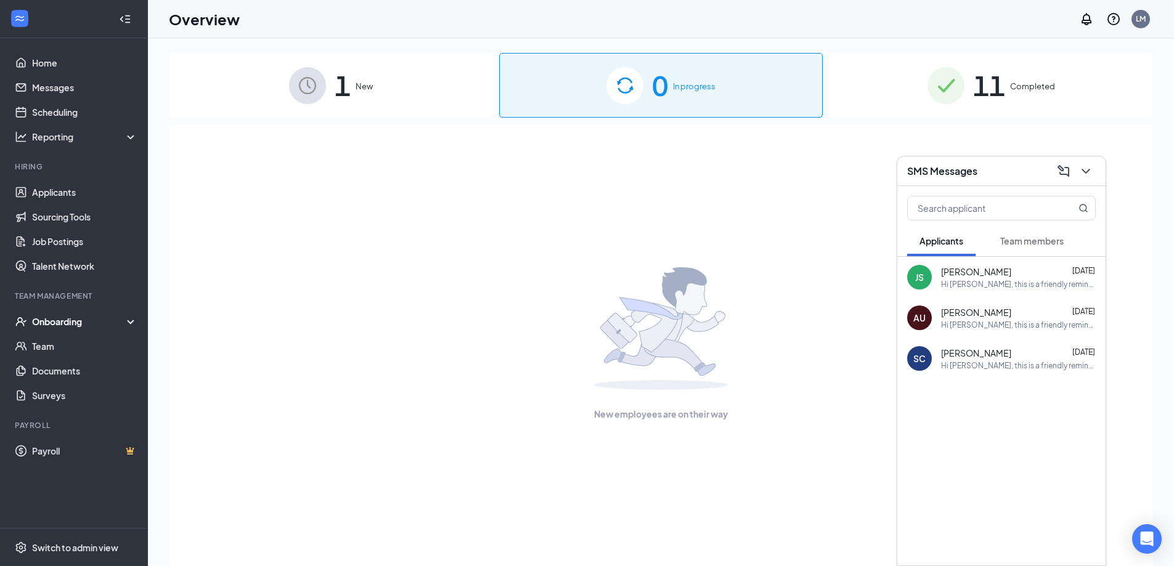
click at [826, 133] on div "New employees are on their way" at bounding box center [660, 344] width 957 height 438
click at [1151, 529] on div "Open Intercom Messenger" at bounding box center [1147, 539] width 33 height 33
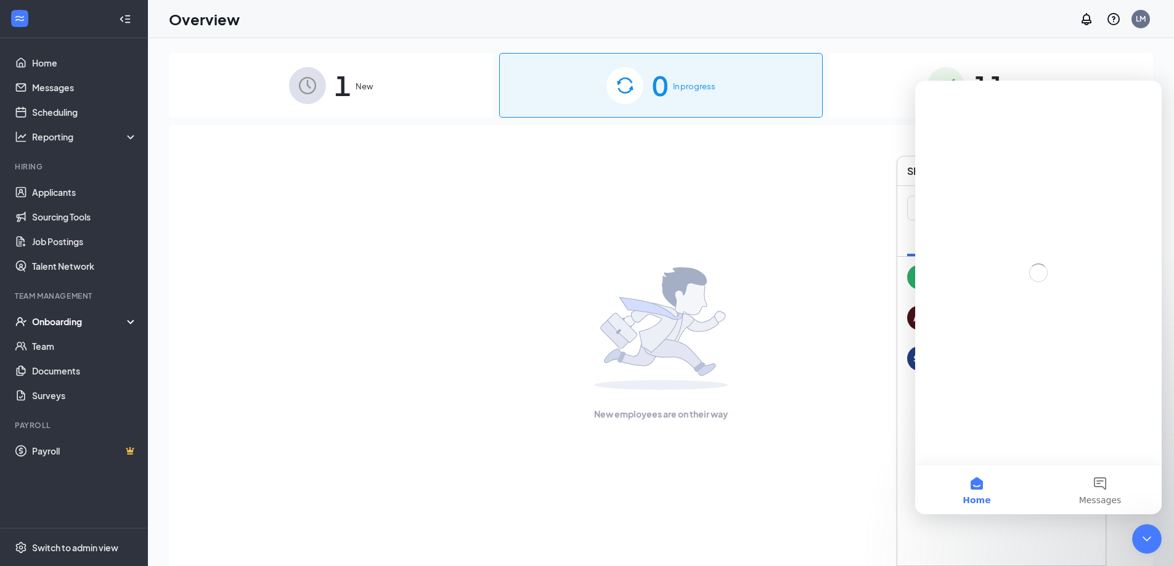
click at [828, 253] on div "New employees are on their way" at bounding box center [660, 344] width 957 height 438
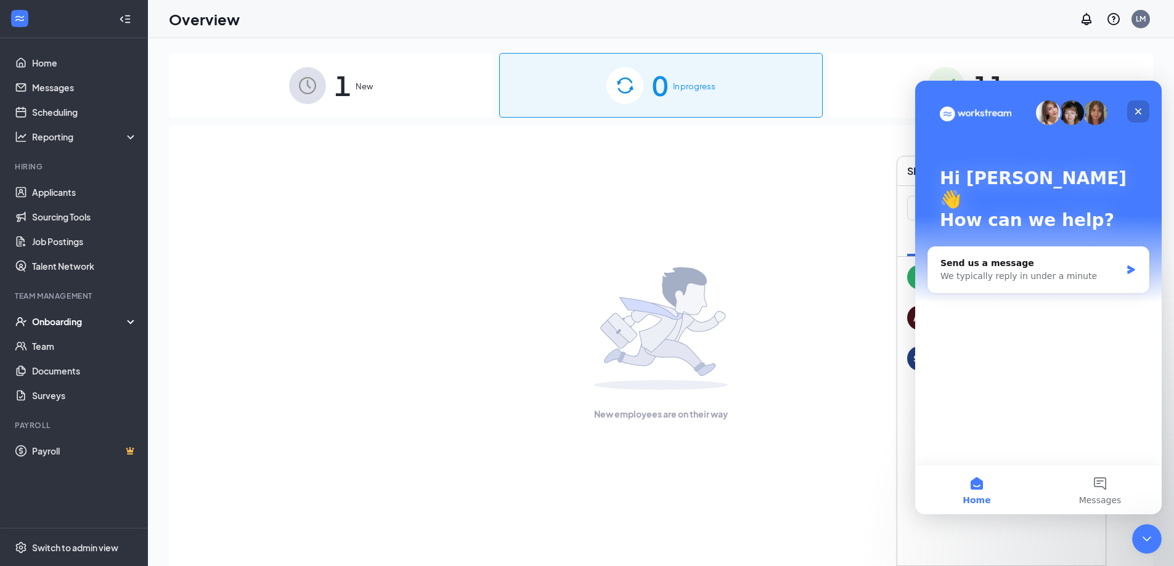
click at [1136, 104] on div "Close" at bounding box center [1138, 111] width 22 height 22
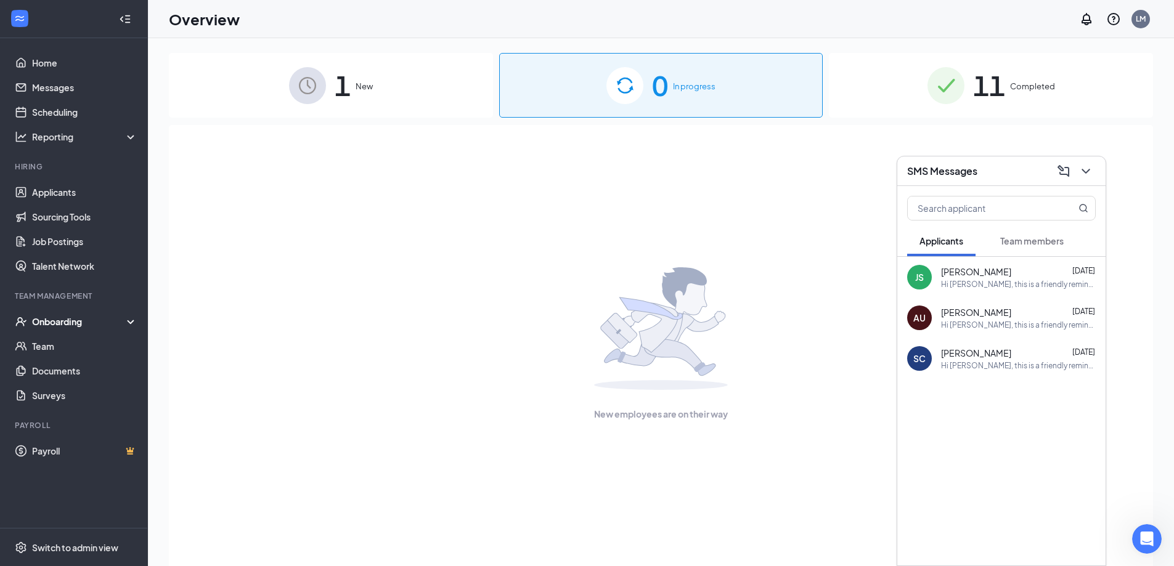
click at [862, 181] on div "New employees are on their way" at bounding box center [660, 344] width 957 height 438
click at [998, 524] on div "JS Joseph Salazar Sep 10 Hi Joseph Salazar, this is a friendly reminder. Your i…" at bounding box center [1001, 411] width 208 height 309
click at [645, 86] on div "0 In progress" at bounding box center [661, 85] width 324 height 65
click at [1000, 92] on span "11" at bounding box center [989, 85] width 32 height 43
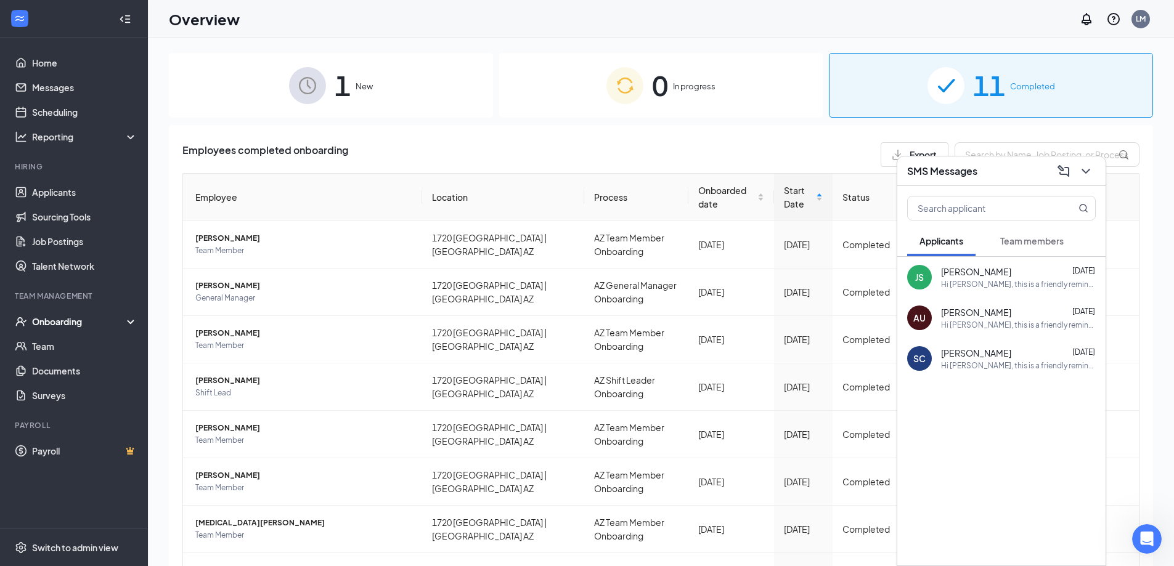
click at [313, 100] on img at bounding box center [307, 85] width 37 height 37
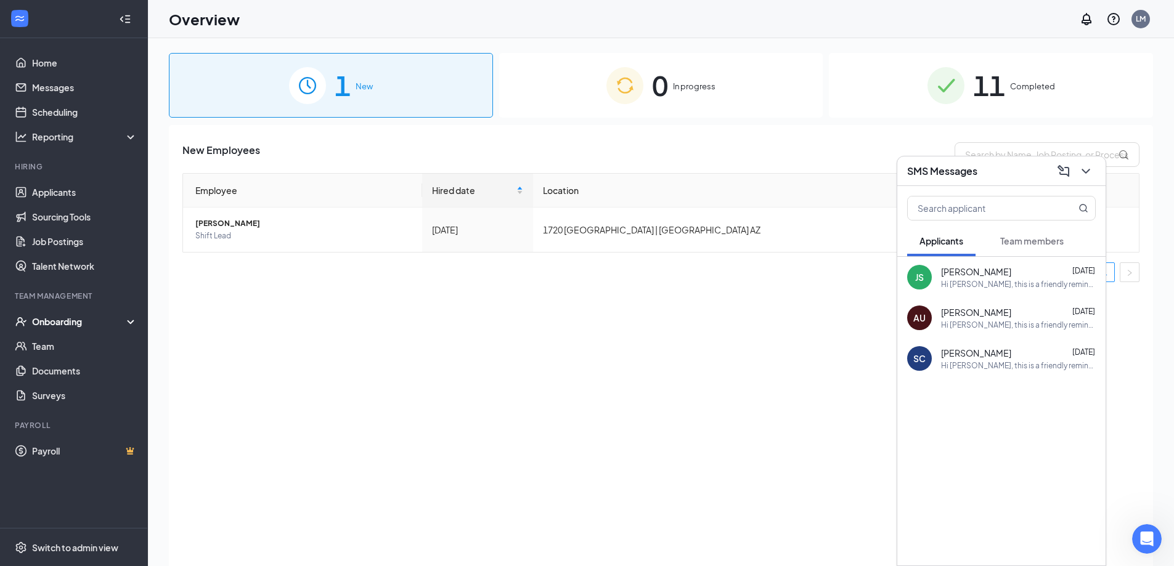
click at [373, 91] on div "1 New" at bounding box center [331, 85] width 324 height 65
click at [774, 200] on th "Location" at bounding box center [716, 191] width 367 height 34
click at [1134, 240] on td "Start onboarding" at bounding box center [1019, 230] width 239 height 44
click at [1093, 168] on icon "ChevronDown" at bounding box center [1085, 171] width 15 height 15
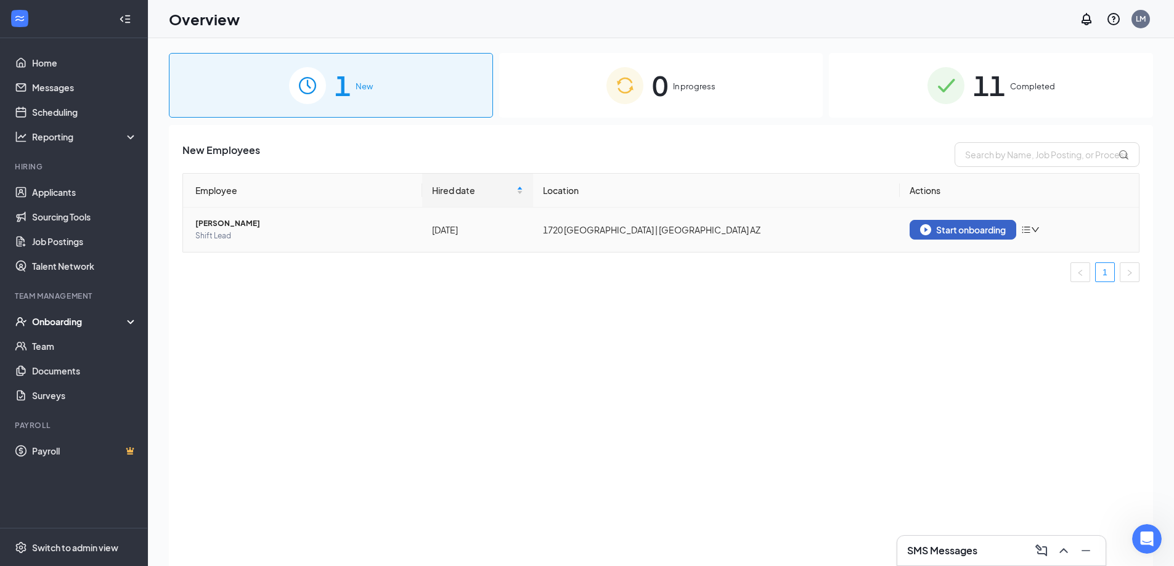
click at [969, 230] on div "Start onboarding" at bounding box center [963, 229] width 86 height 11
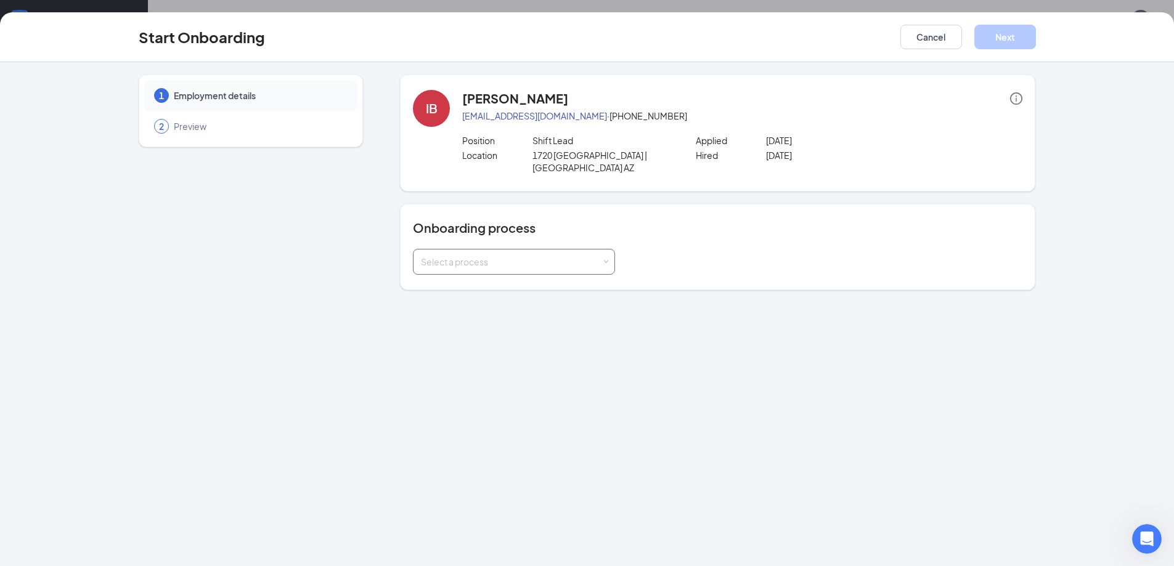
click at [510, 256] on div "Select a process" at bounding box center [511, 262] width 181 height 12
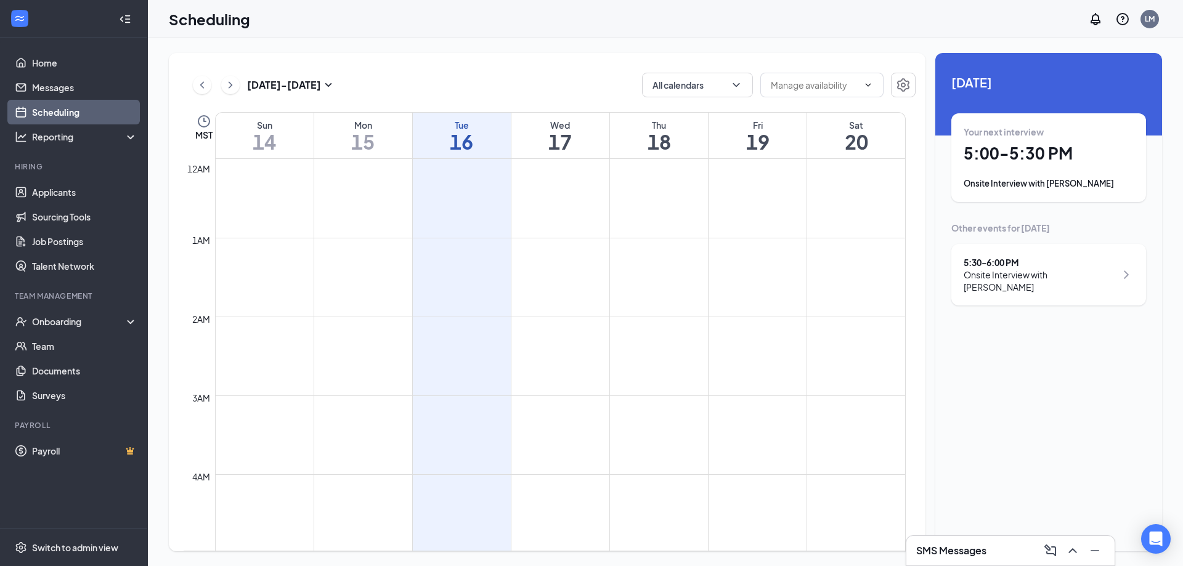
scroll to position [606, 0]
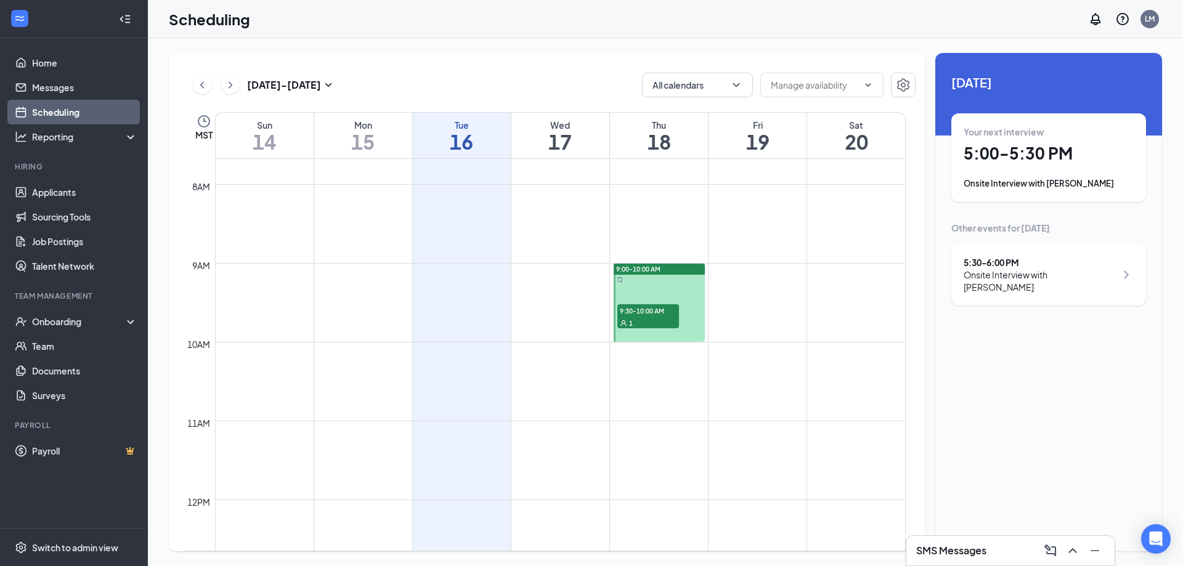
drag, startPoint x: 648, startPoint y: 298, endPoint x: 660, endPoint y: 307, distance: 15.4
click at [648, 298] on div at bounding box center [659, 303] width 91 height 78
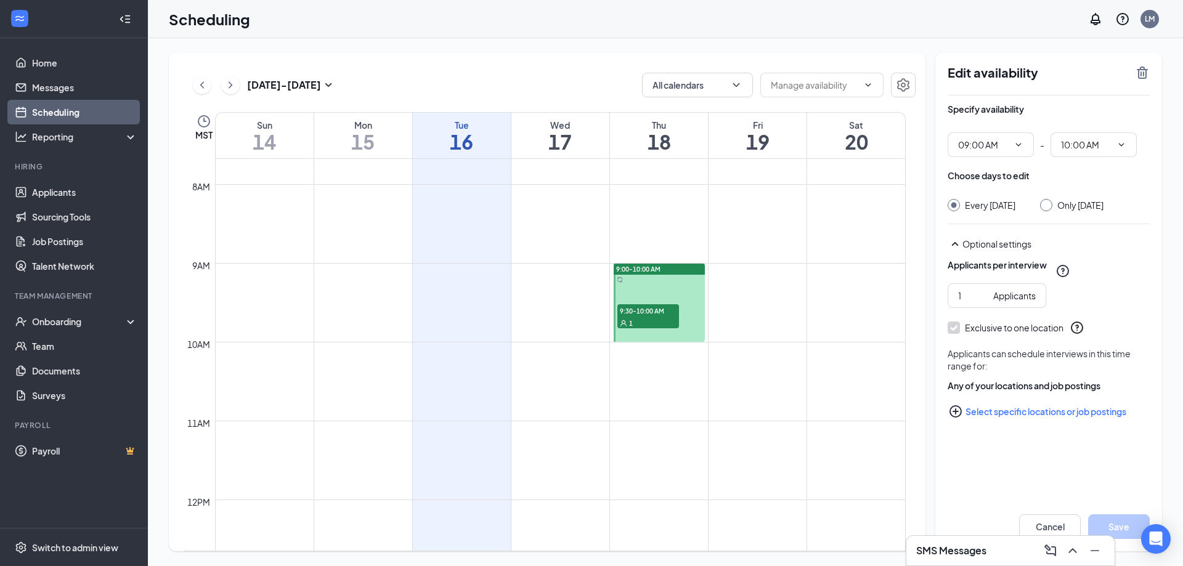
click at [650, 318] on div "1" at bounding box center [648, 323] width 62 height 12
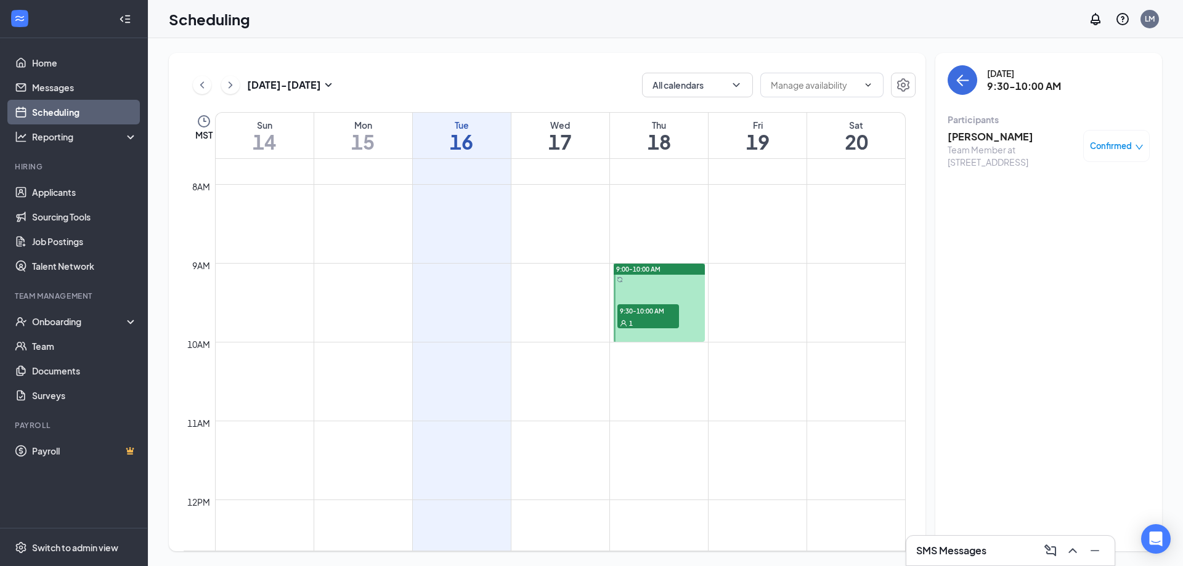
click at [976, 138] on h3 "David Rasmussen" at bounding box center [1012, 137] width 129 height 14
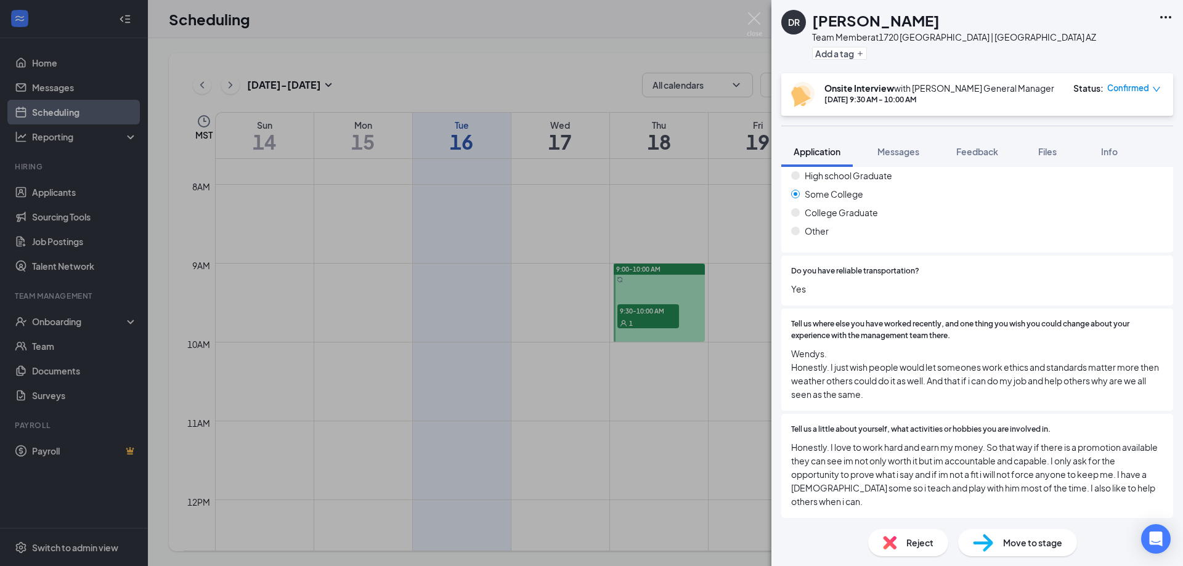
scroll to position [881, 0]
click at [100, 116] on div "DR David Rasmussen Team Member at 1720 Litchfield Park | Litchfield AZ Add a ta…" at bounding box center [591, 283] width 1183 height 566
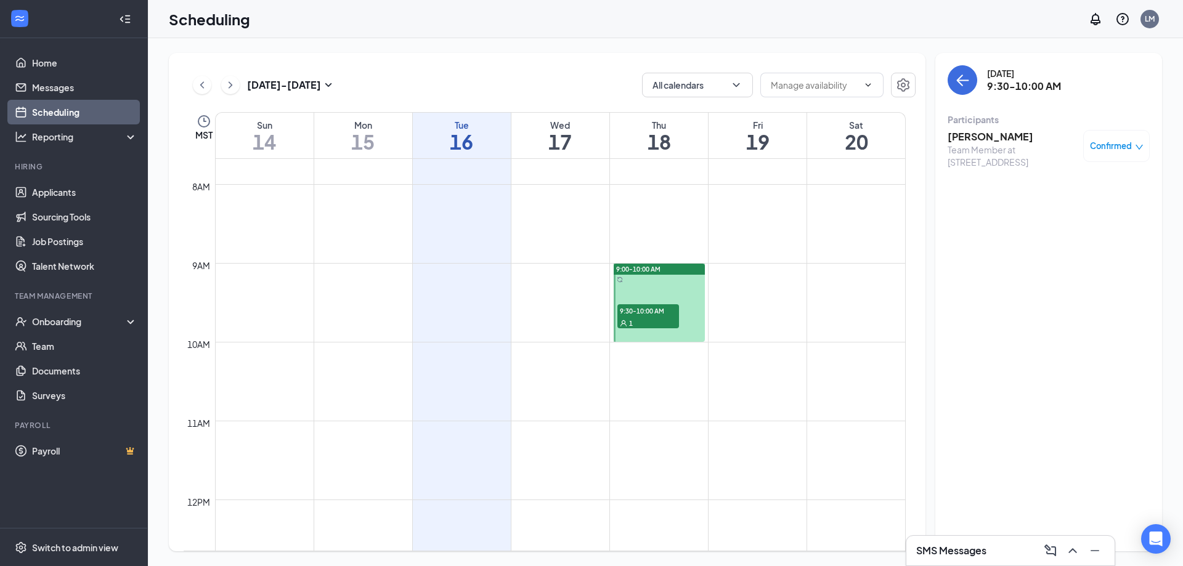
click at [112, 104] on link "Scheduling" at bounding box center [84, 112] width 105 height 25
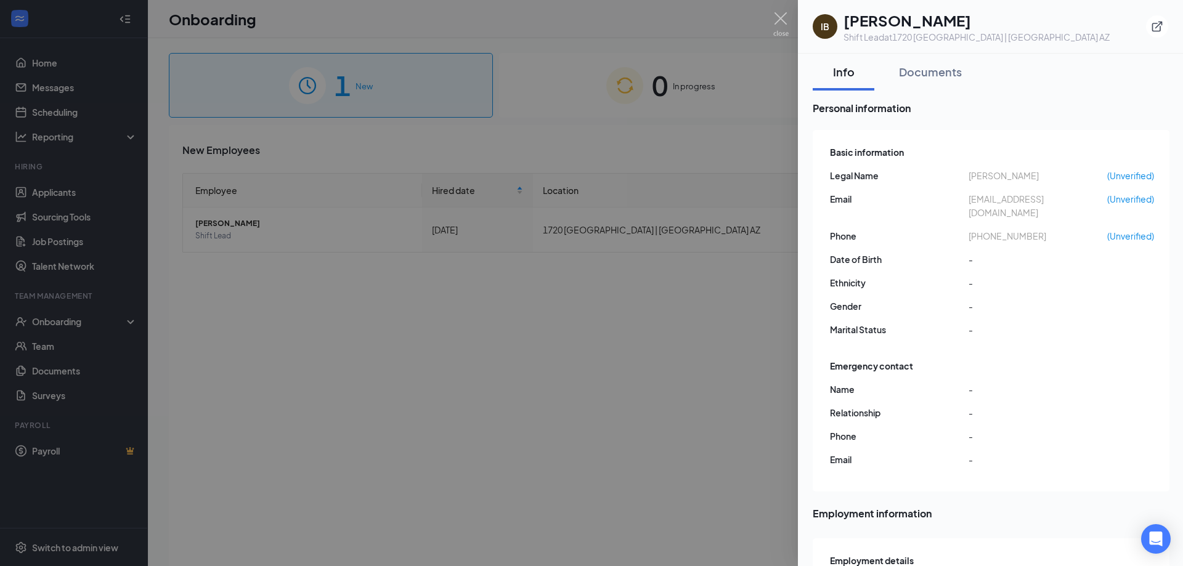
click at [677, 386] on div at bounding box center [591, 283] width 1183 height 566
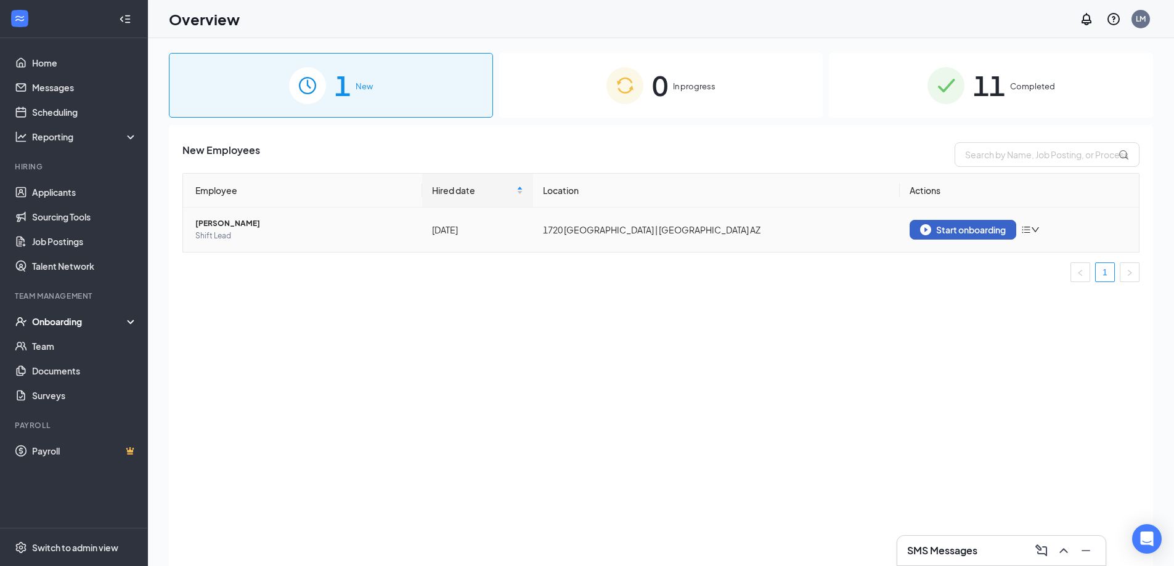
click at [969, 229] on div "Start onboarding" at bounding box center [963, 229] width 86 height 11
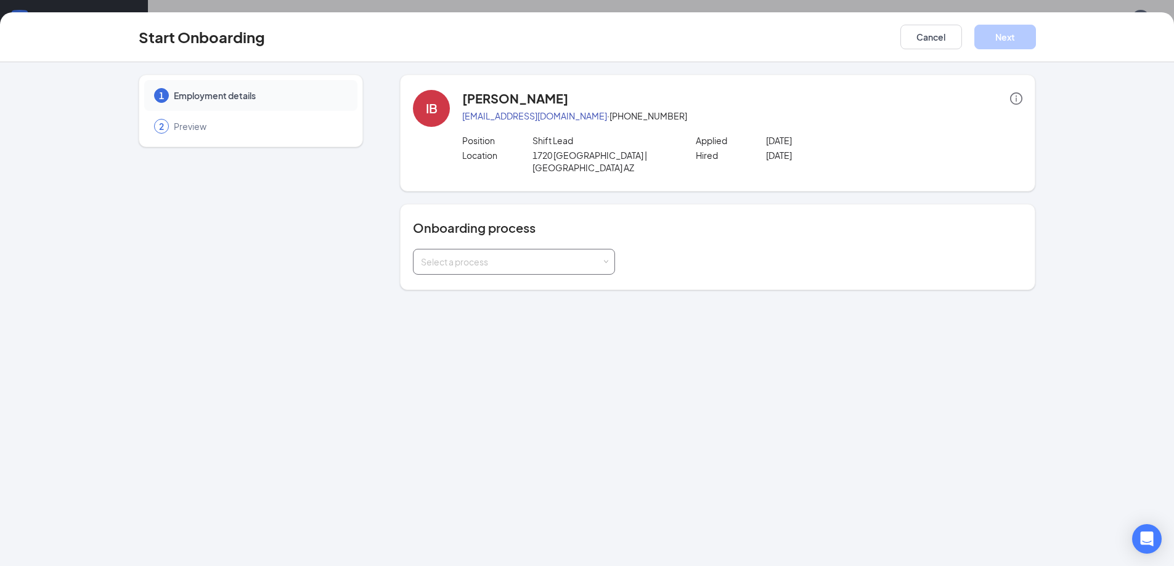
click at [606, 259] on span at bounding box center [606, 262] width 6 height 6
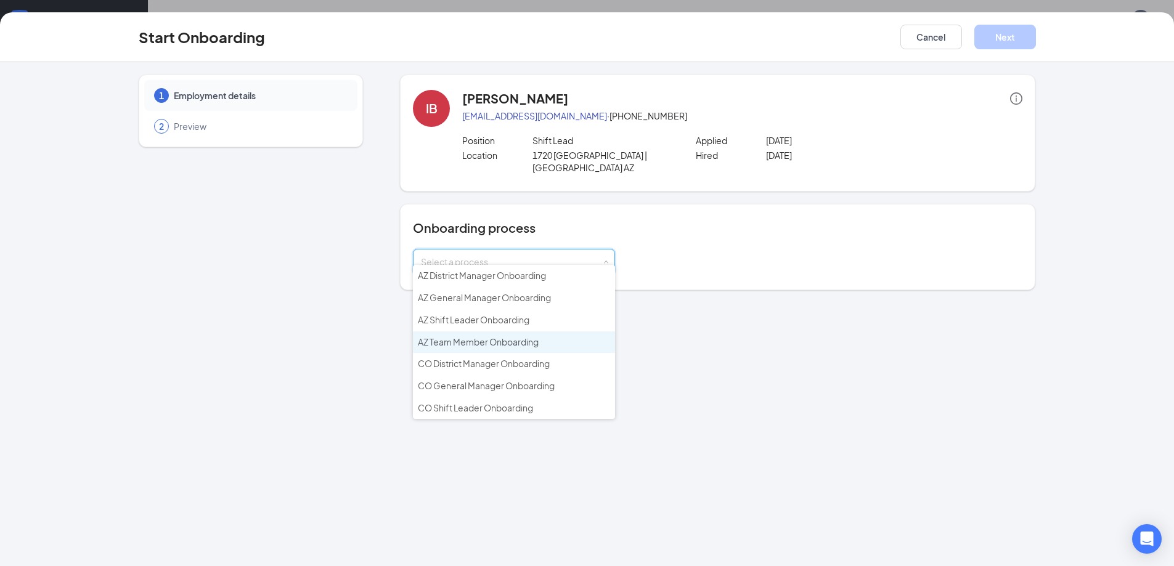
click at [527, 344] on span "AZ Team Member Onboarding" at bounding box center [478, 341] width 121 height 11
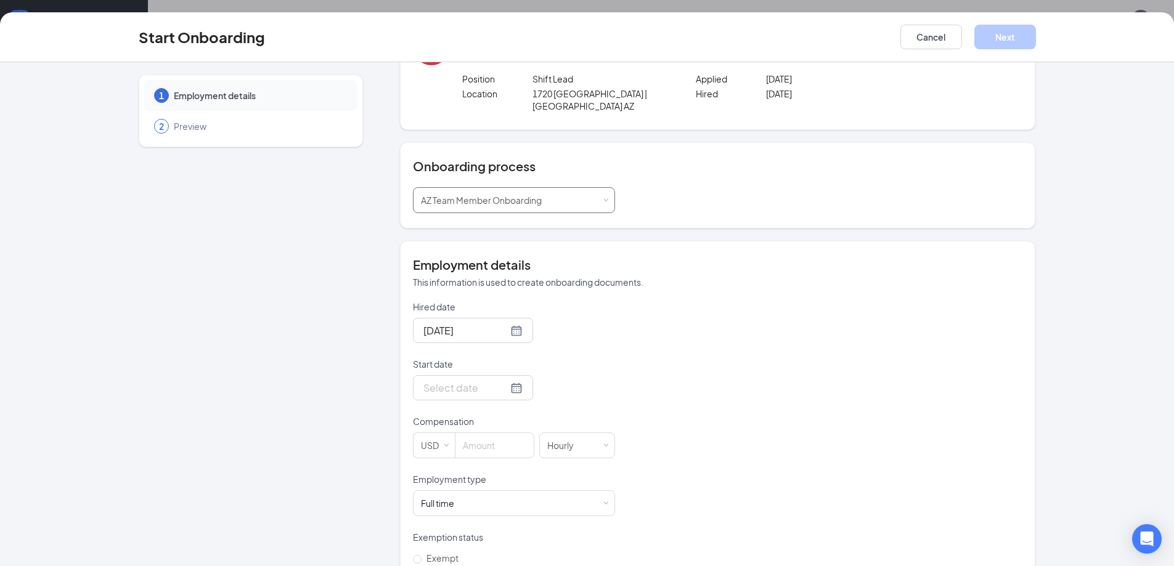
scroll to position [157, 0]
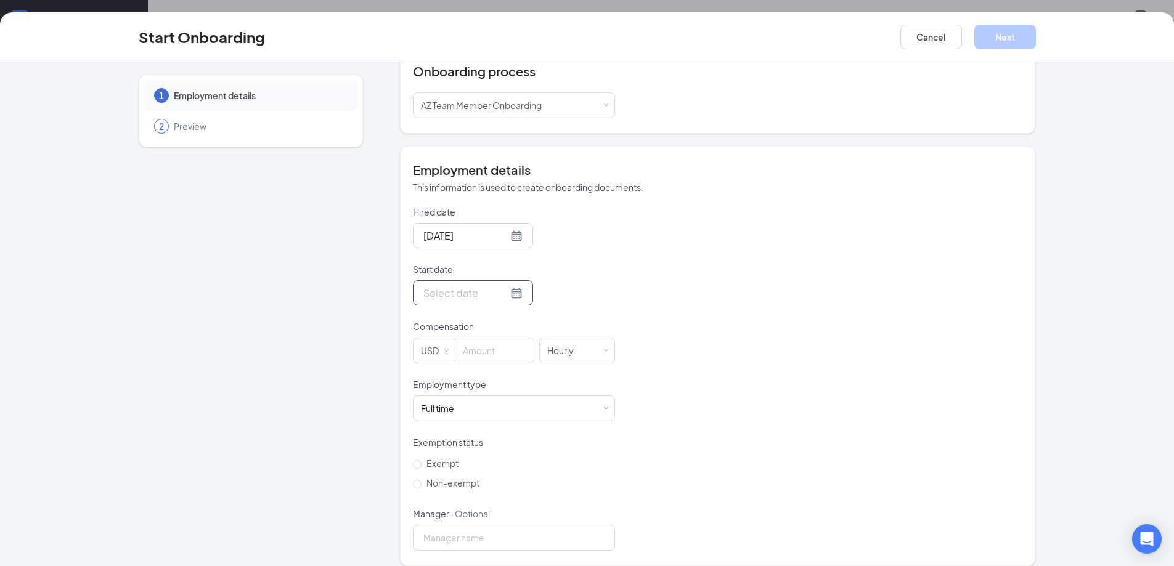
click at [503, 285] on div at bounding box center [472, 292] width 99 height 15
type input "[DATE]"
click at [473, 396] on div "16" at bounding box center [475, 403] width 15 height 15
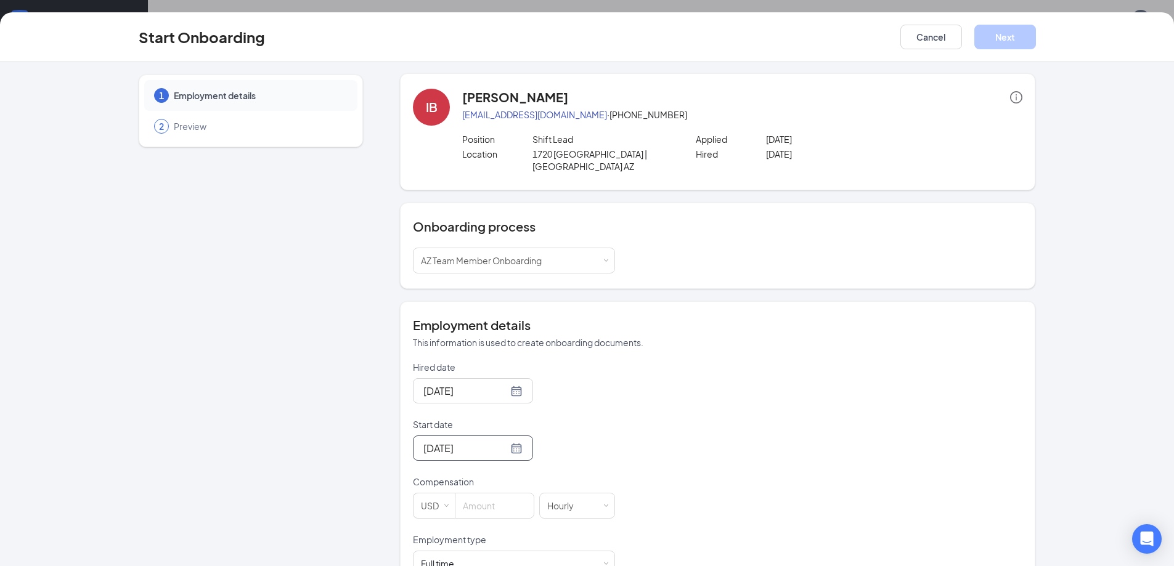
scroll to position [0, 0]
click at [603, 259] on span at bounding box center [606, 262] width 6 height 6
click at [852, 377] on div "Hired date Sep 10, 2025 Start date Sep 16, 2025 Sep 2025 Su Mo Tu We Th Fr Sa 3…" at bounding box center [717, 534] width 609 height 345
click at [526, 500] on span "Increase Value" at bounding box center [528, 502] width 4 height 4
click at [487, 502] on input "1" at bounding box center [494, 507] width 78 height 25
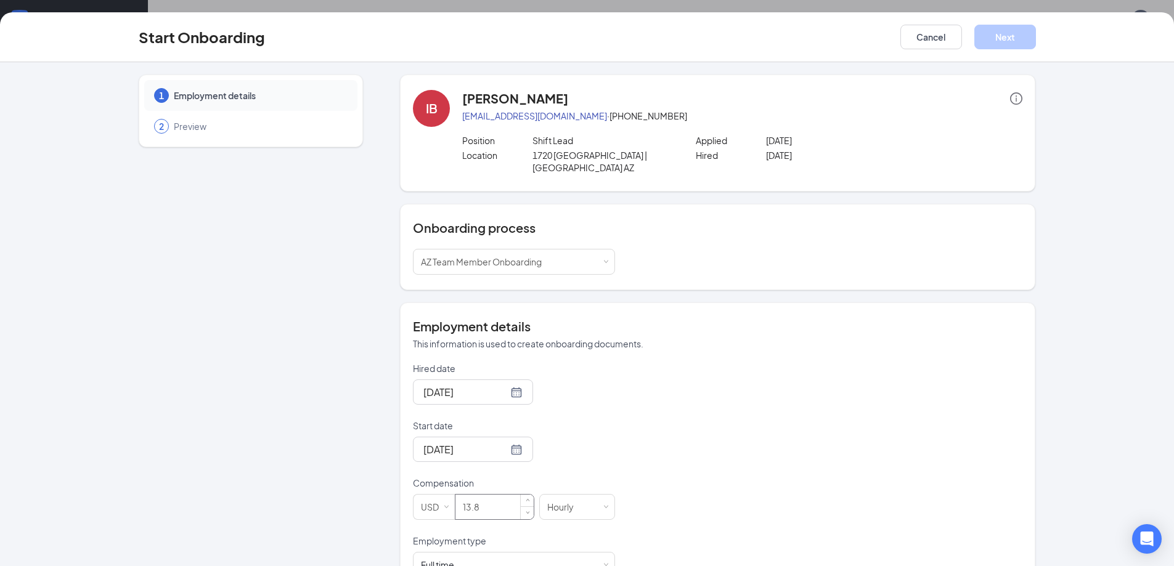
type input "13.85"
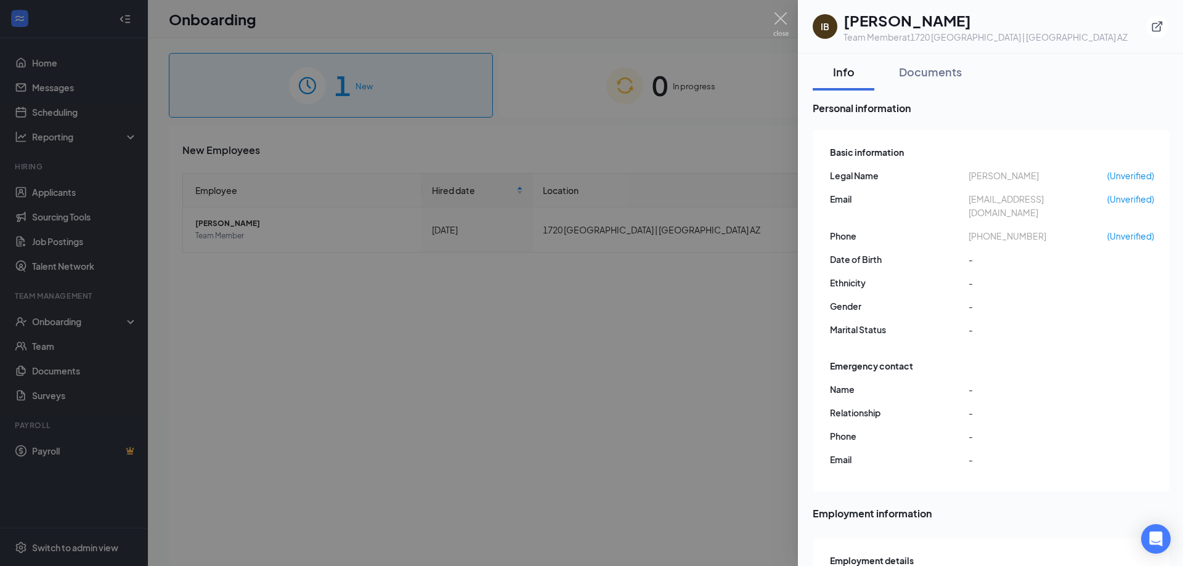
click at [691, 317] on div at bounding box center [591, 283] width 1183 height 566
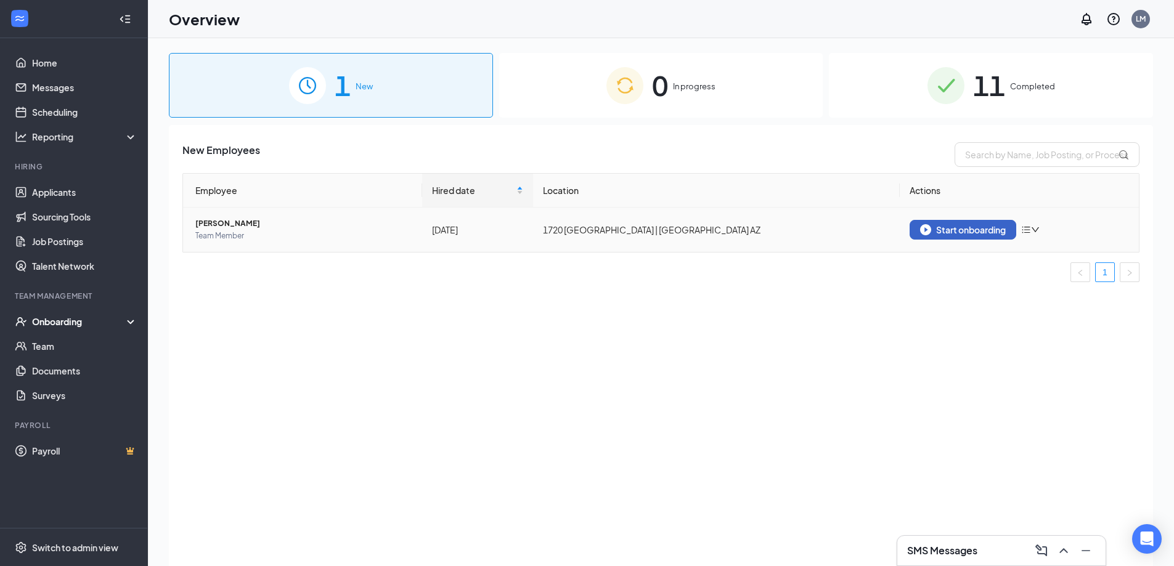
click at [933, 234] on div "Start onboarding" at bounding box center [963, 229] width 86 height 11
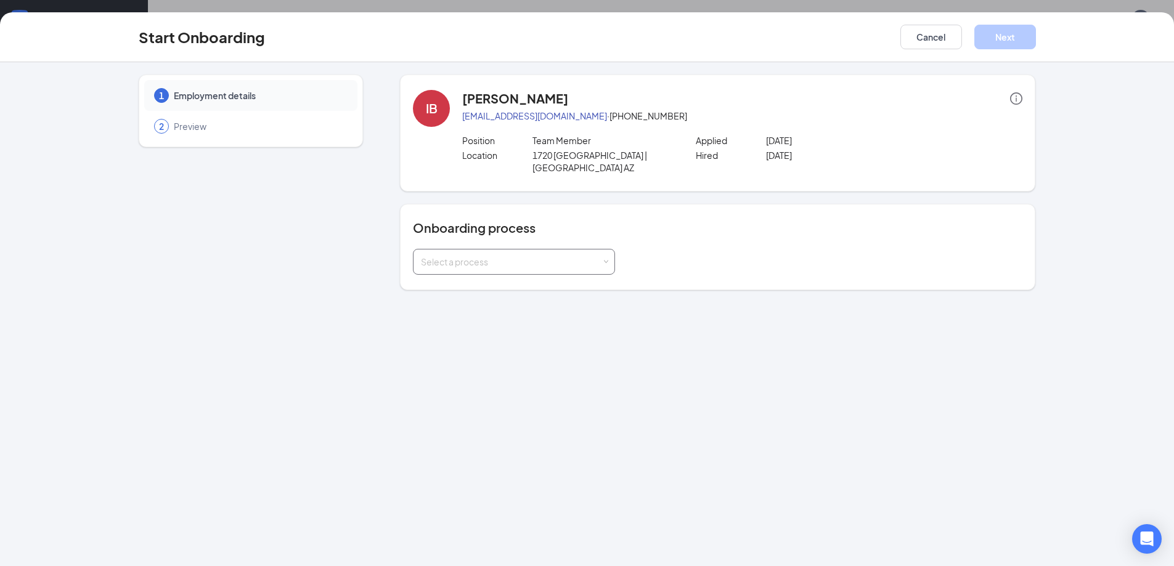
click at [601, 256] on div "Select a process" at bounding box center [511, 262] width 181 height 12
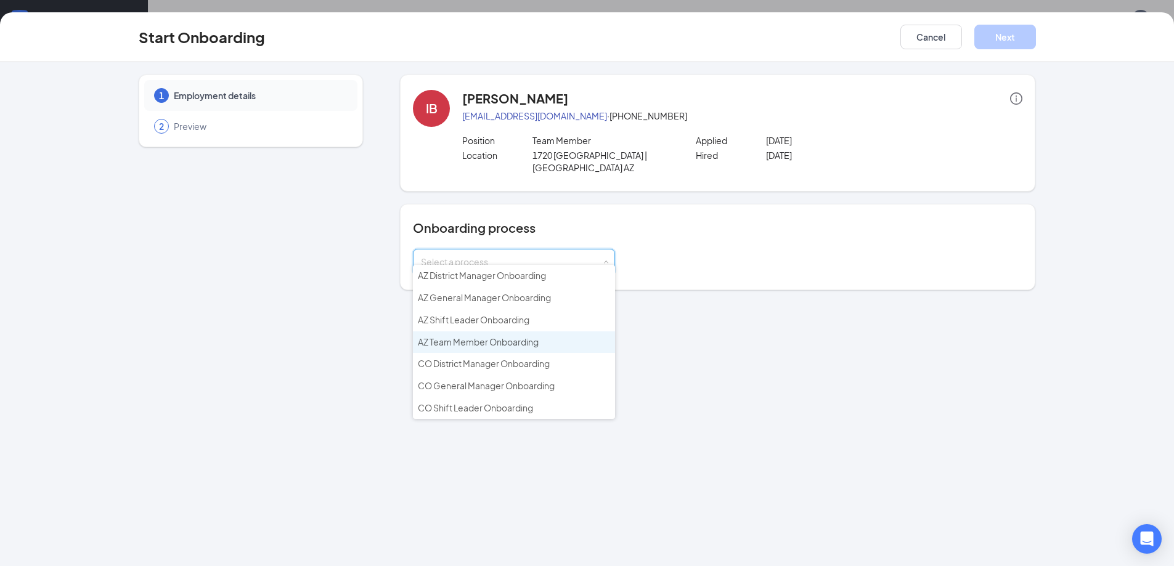
click at [530, 344] on span "AZ Team Member Onboarding" at bounding box center [478, 341] width 121 height 11
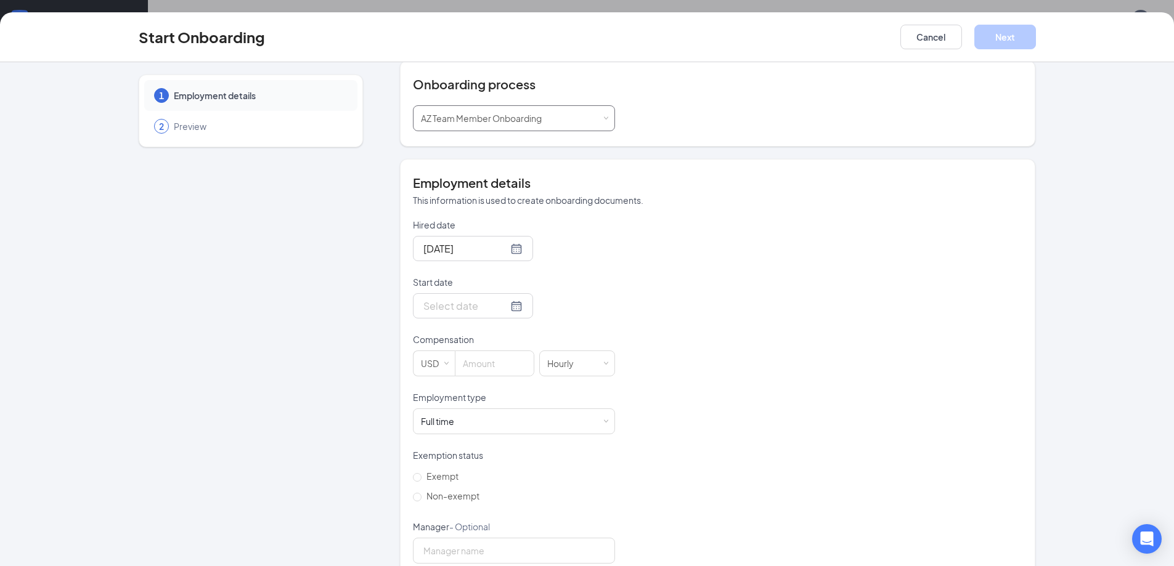
scroll to position [157, 0]
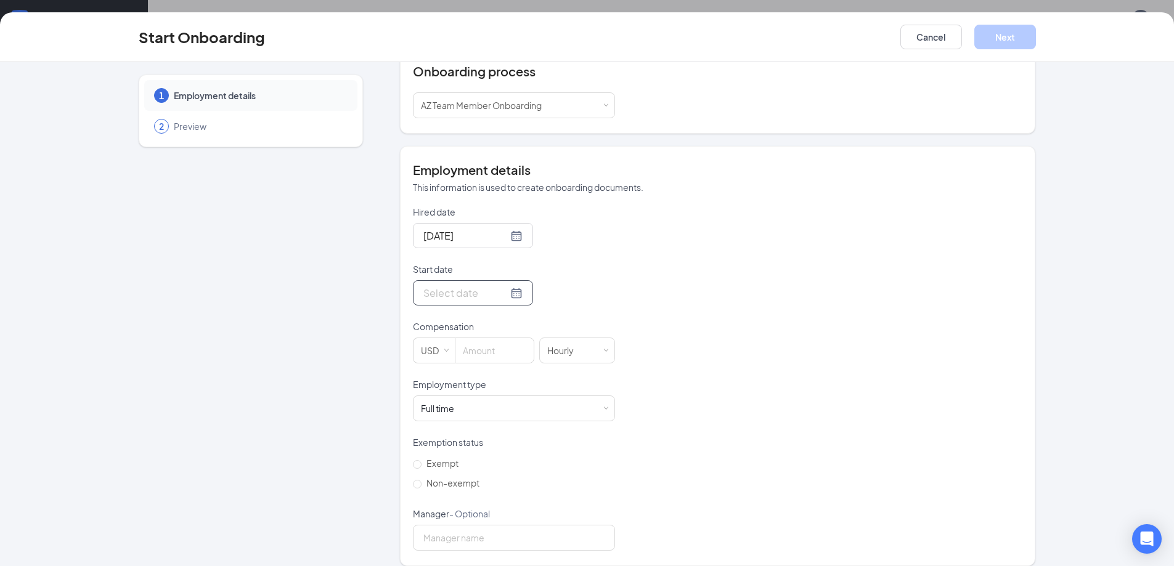
click at [501, 285] on div at bounding box center [472, 292] width 99 height 15
type input "[DATE]"
drag, startPoint x: 473, startPoint y: 393, endPoint x: 486, endPoint y: 388, distance: 13.5
click at [474, 396] on div "16" at bounding box center [475, 403] width 15 height 15
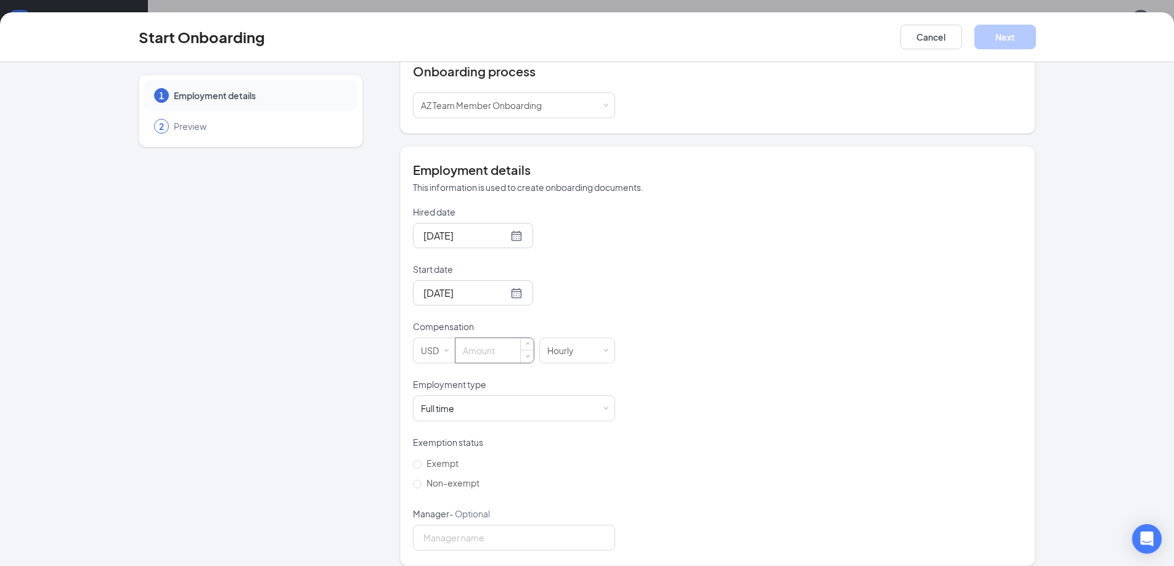
click at [468, 338] on input at bounding box center [494, 350] width 78 height 25
type input "13.85"
click at [521, 398] on div "Full time Works 30+ hours per week and is reasonably expected to work" at bounding box center [514, 408] width 186 height 25
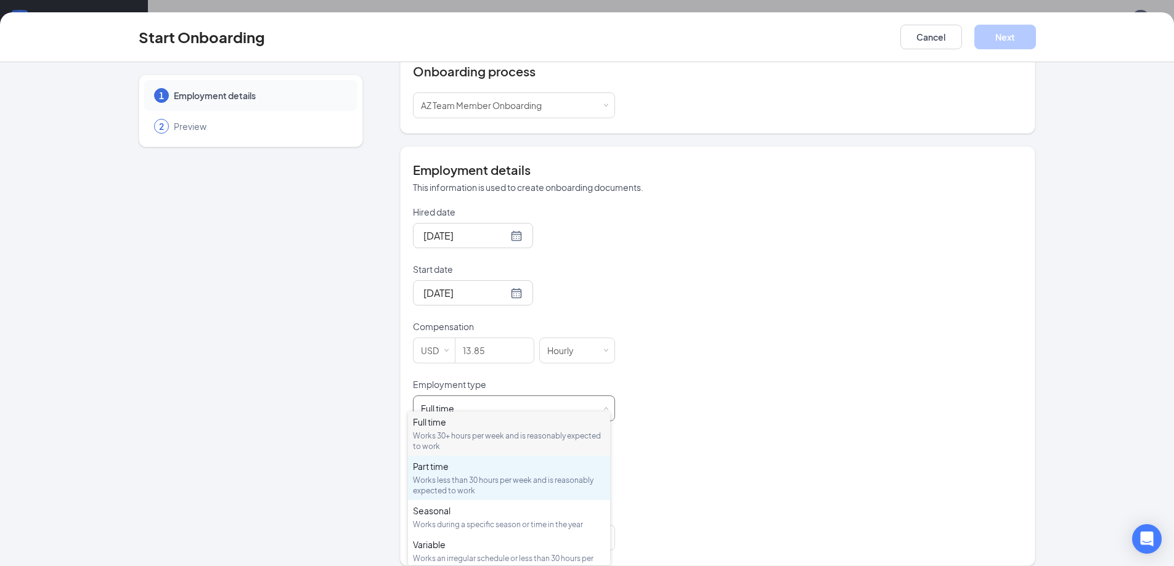
click at [436, 465] on div "Part time" at bounding box center [509, 466] width 192 height 12
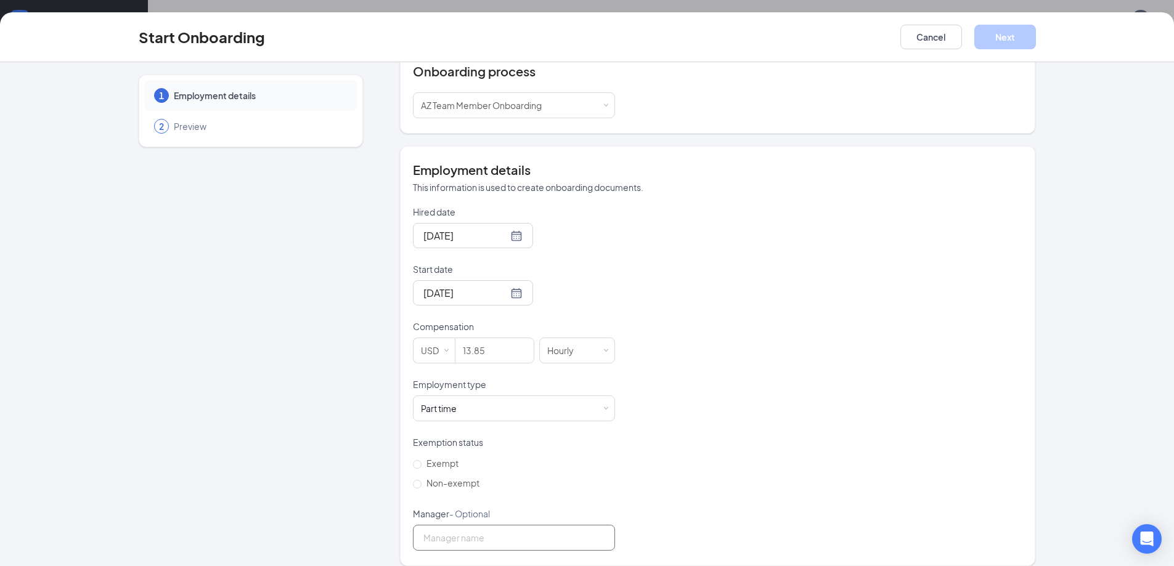
click at [434, 526] on input "Manager - Optional" at bounding box center [514, 538] width 202 height 26
type input "[PERSON_NAME]"
click at [425, 478] on span "Non-exempt" at bounding box center [452, 483] width 63 height 11
click at [421, 480] on input "Non-exempt" at bounding box center [417, 484] width 9 height 9
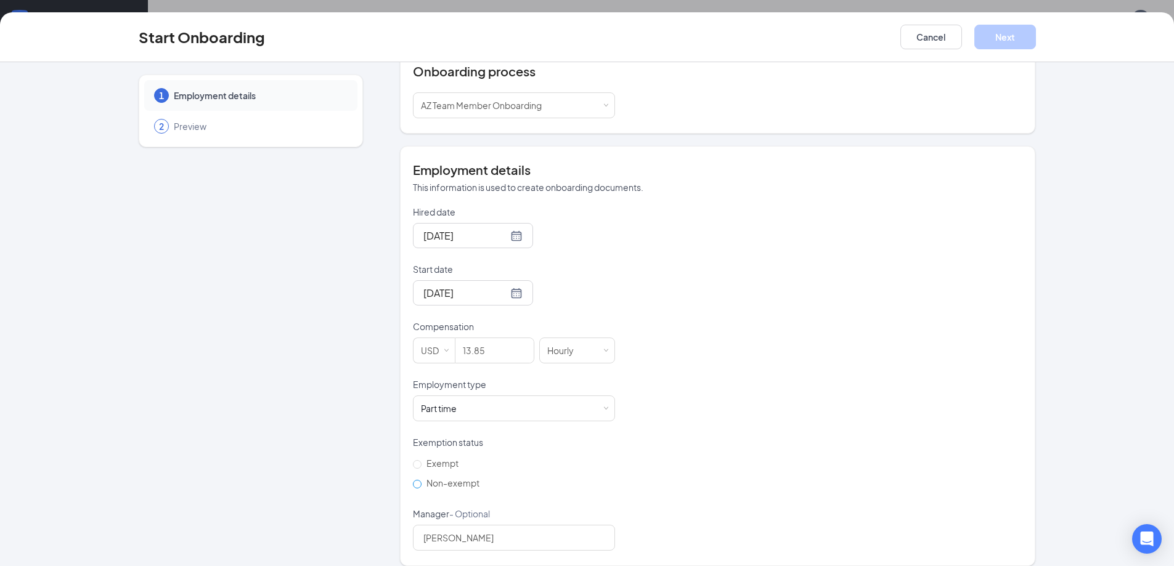
radio input "true"
click at [1008, 34] on button "Next" at bounding box center [1005, 37] width 62 height 25
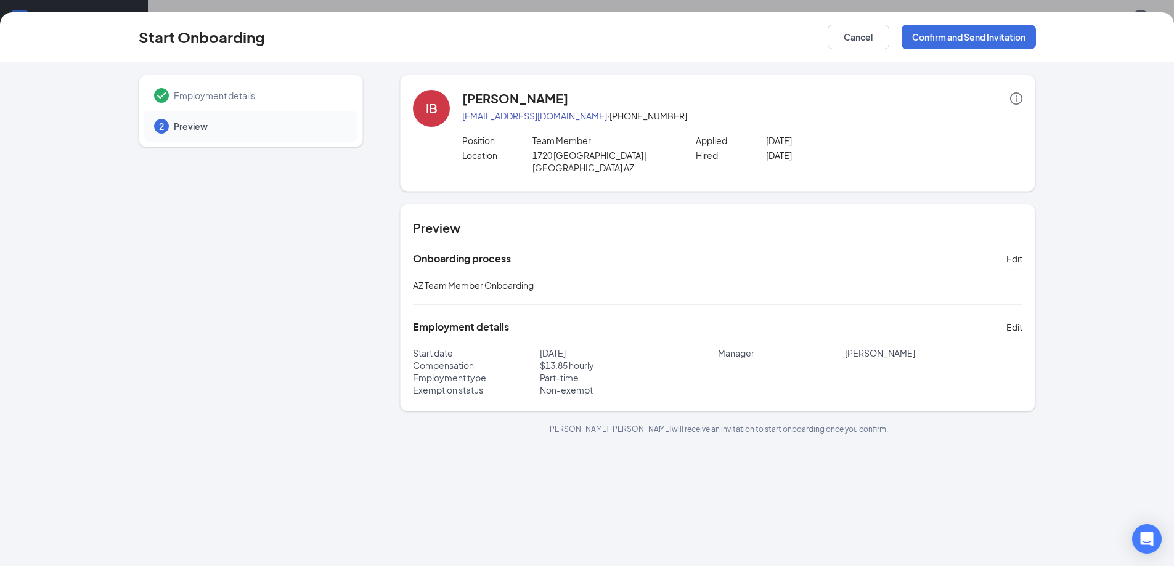
scroll to position [0, 0]
click at [960, 35] on button "Confirm and Send Invitation" at bounding box center [969, 37] width 134 height 25
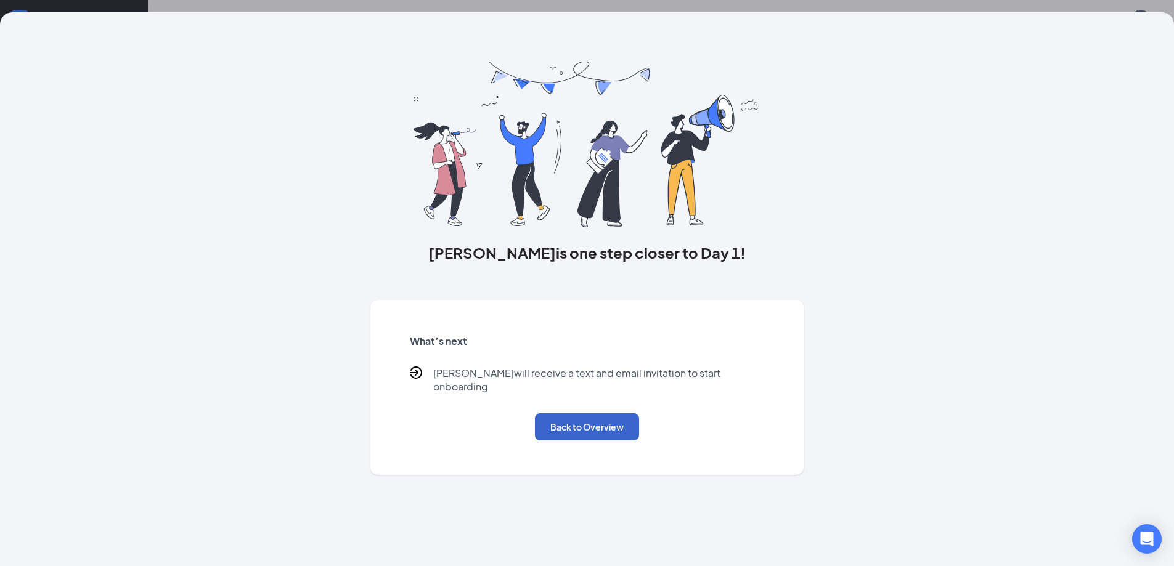
click at [561, 422] on button "Back to Overview" at bounding box center [587, 426] width 104 height 27
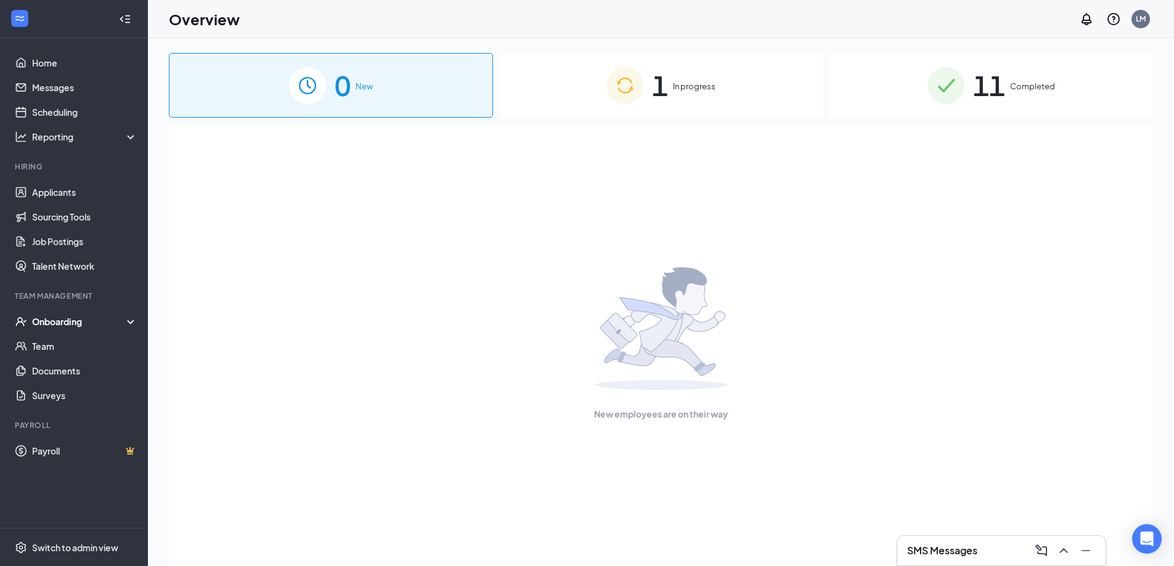
click at [354, 94] on div "0 New" at bounding box center [331, 85] width 324 height 65
click at [666, 88] on span "1" at bounding box center [660, 85] width 16 height 43
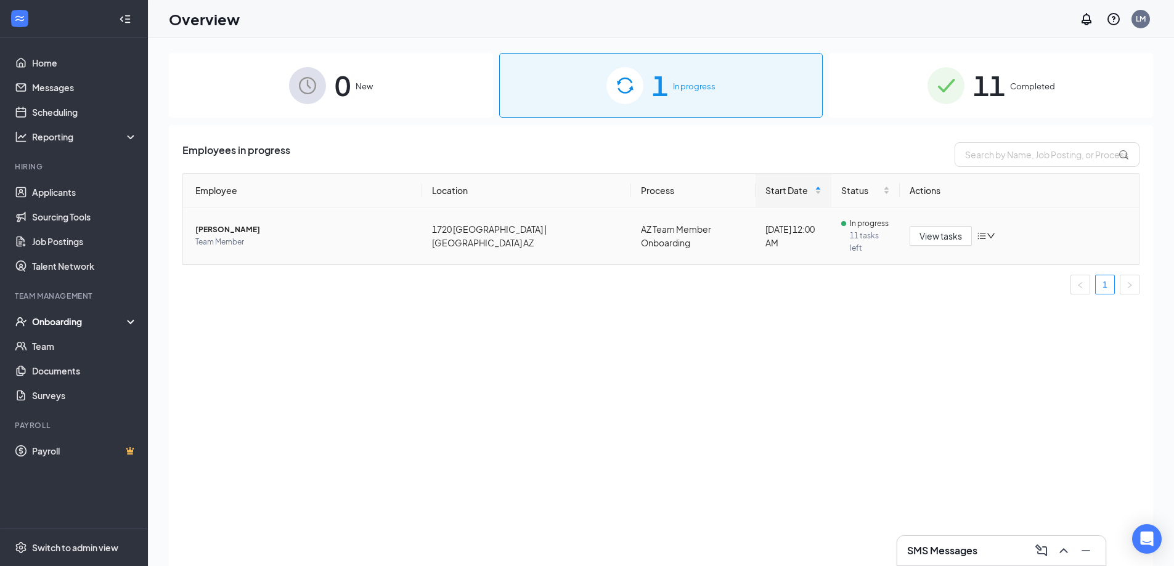
click at [237, 224] on span "[PERSON_NAME]" at bounding box center [303, 230] width 217 height 12
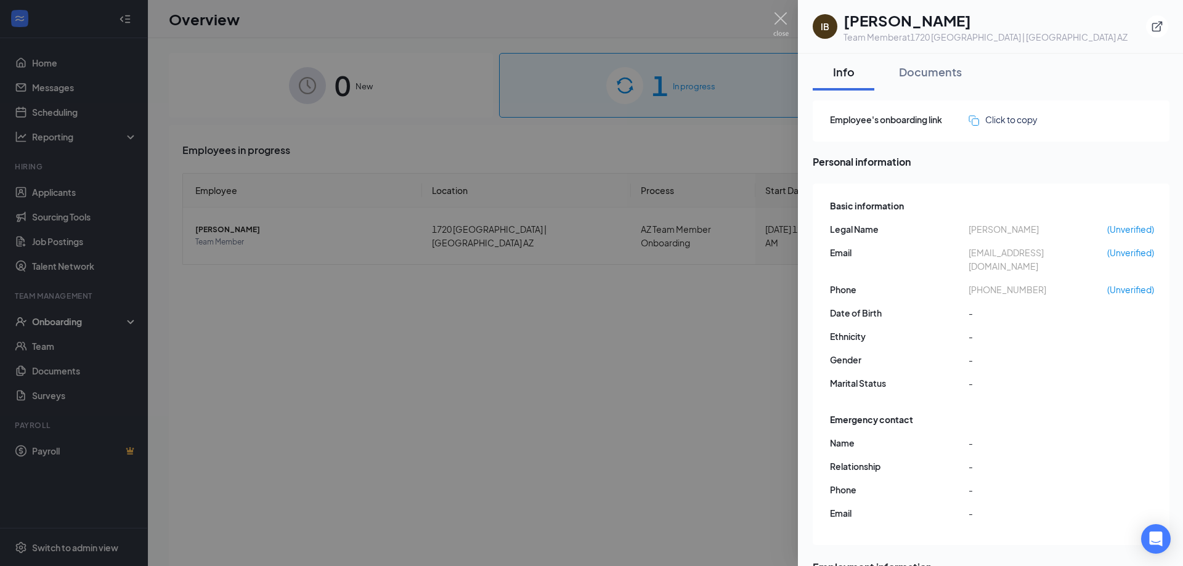
drag, startPoint x: 471, startPoint y: 38, endPoint x: 819, endPoint y: 57, distance: 348.7
click at [472, 36] on div at bounding box center [591, 283] width 1183 height 566
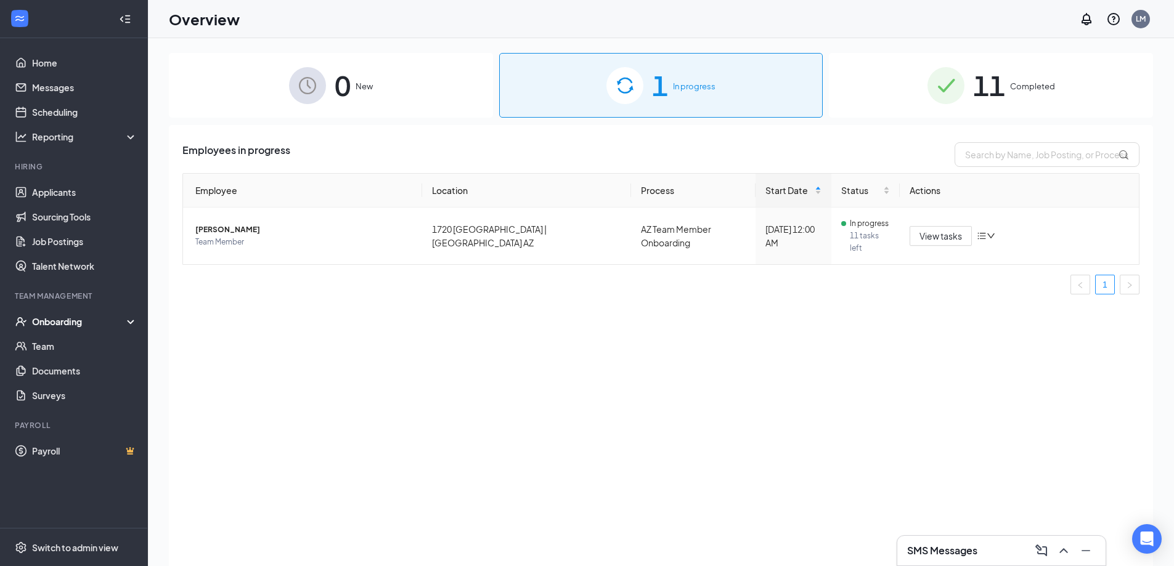
click at [285, 24] on div "Overview LM" at bounding box center [661, 19] width 1026 height 38
click at [924, 192] on th "Actions" at bounding box center [1019, 191] width 239 height 34
click at [984, 233] on icon "bars" at bounding box center [982, 236] width 8 height 7
click at [1007, 312] on div "Remove from onboarding" at bounding box center [1050, 310] width 133 height 12
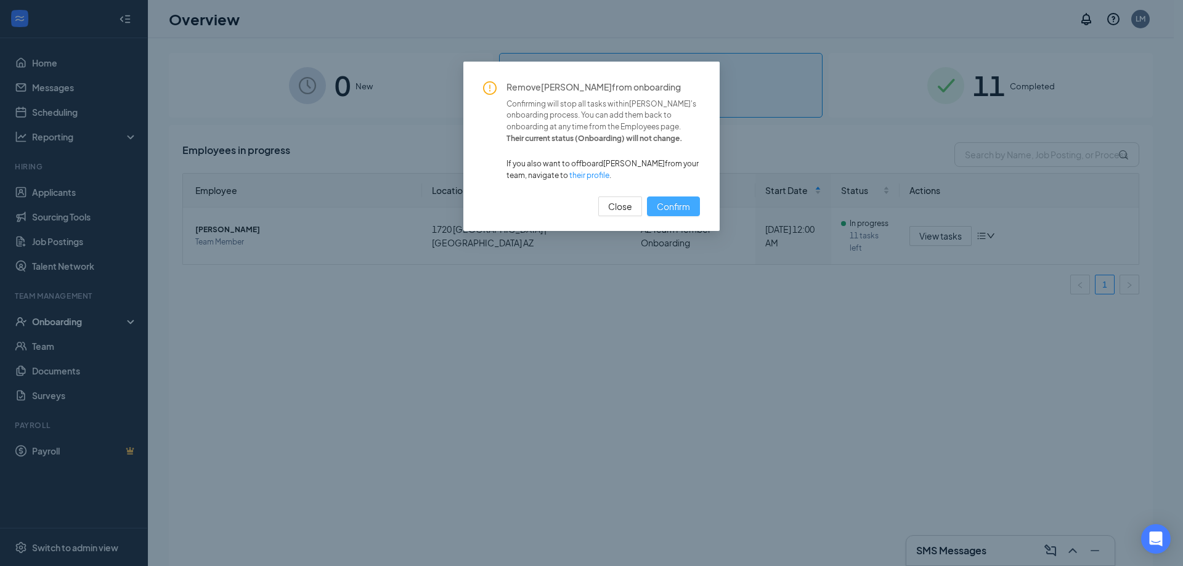
click at [673, 211] on span "Confirm" at bounding box center [673, 207] width 33 height 14
